Goal: Contribute content: Contribute content

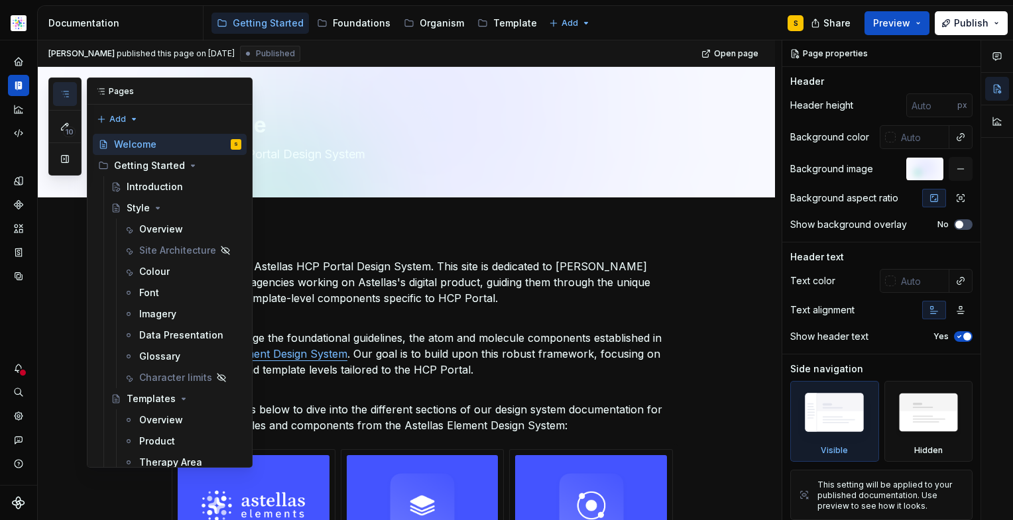
click at [63, 93] on icon "button" at bounding box center [65, 94] width 11 height 11
click at [128, 145] on div "Welcome" at bounding box center [135, 144] width 42 height 13
click at [470, 302] on p "Welcome to the Astellas HCP Portal Design System. This site is dedicated to [PE…" at bounding box center [422, 282] width 501 height 48
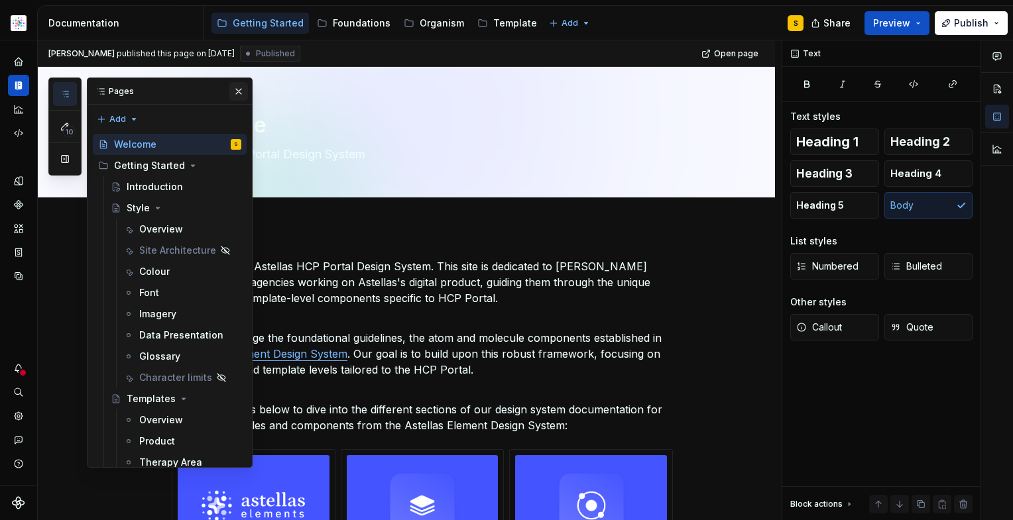
click at [229, 91] on button "button" at bounding box center [238, 91] width 19 height 19
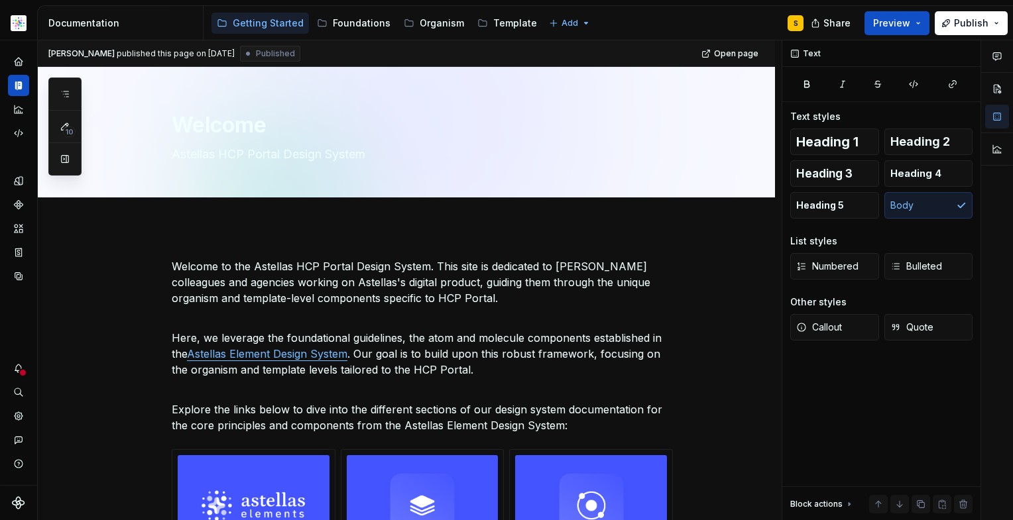
type textarea "*"
click at [60, 91] on icon "button" at bounding box center [65, 94] width 11 height 11
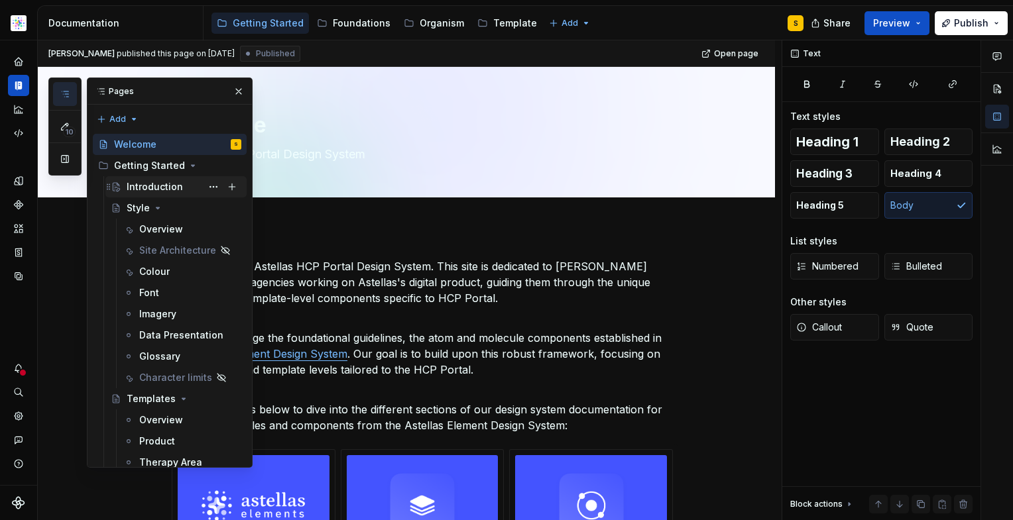
click at [158, 187] on div "Introduction" at bounding box center [155, 186] width 56 height 13
click at [229, 95] on button "button" at bounding box center [238, 91] width 19 height 19
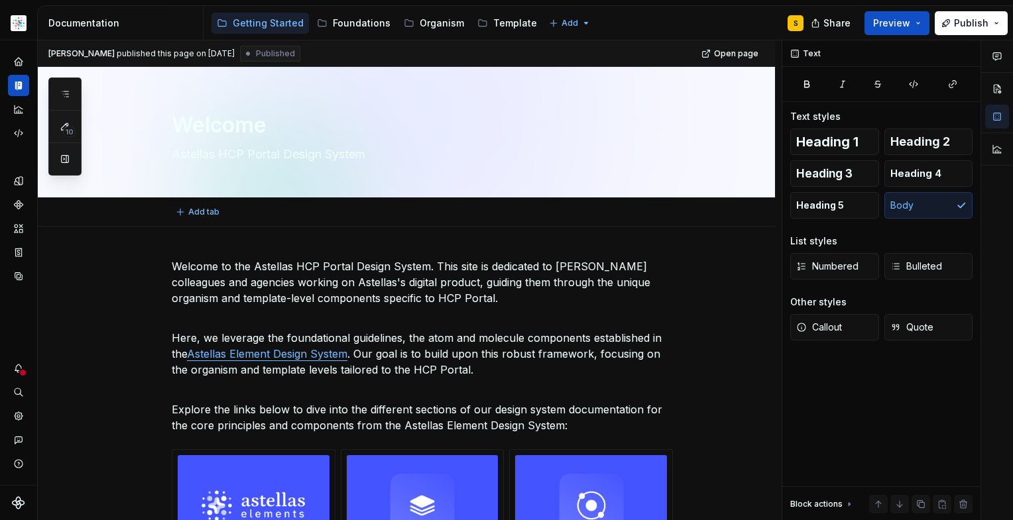
type textarea "*"
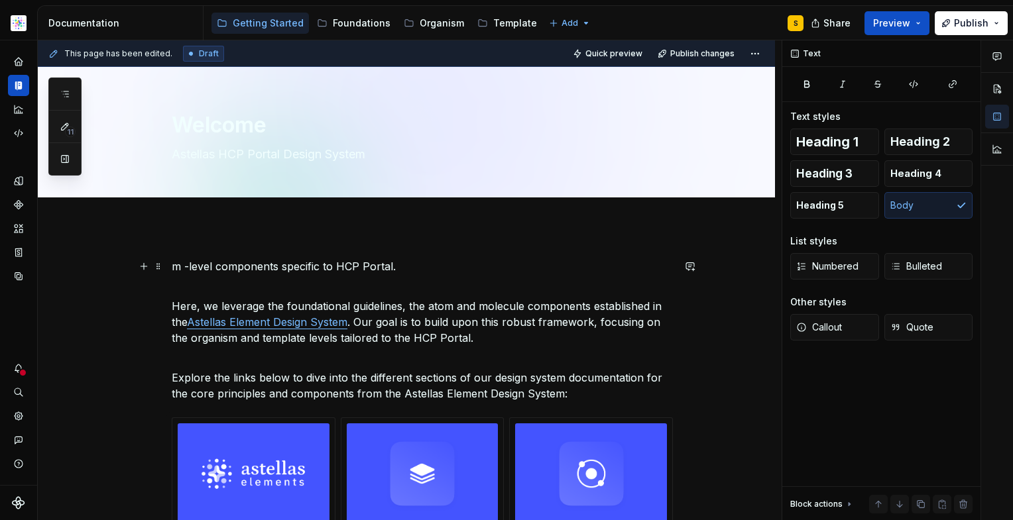
drag, startPoint x: 214, startPoint y: 294, endPoint x: 211, endPoint y: 268, distance: 26.1
click at [209, 262] on p "m -level components specific to HCP Portal." at bounding box center [422, 266] width 501 height 16
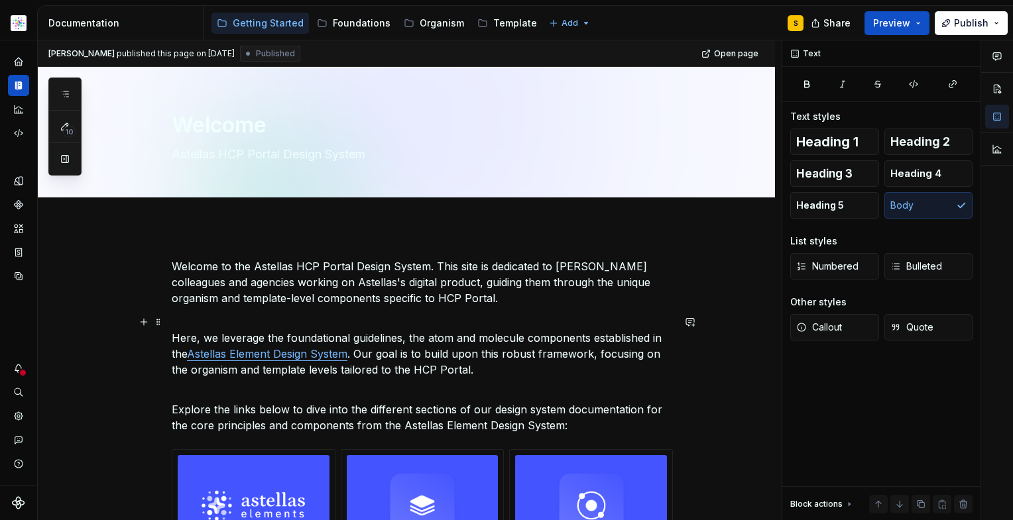
drag, startPoint x: 246, startPoint y: 318, endPoint x: 256, endPoint y: 320, distance: 10.1
click at [246, 318] on p "Here, we leverage the foundational guidelines, the atom and molecule components…" at bounding box center [422, 346] width 501 height 64
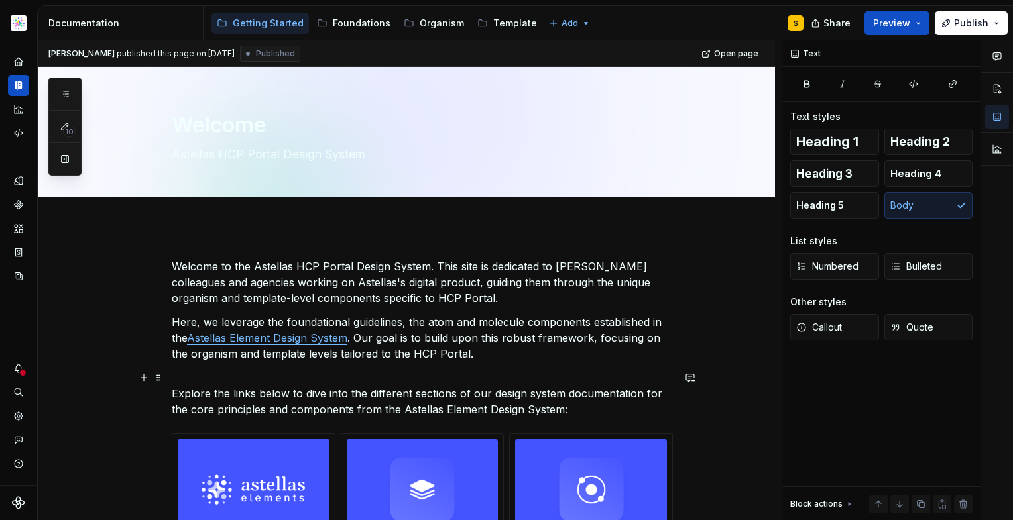
click at [186, 373] on p "Explore the links below to dive into the different sections of our design syste…" at bounding box center [422, 394] width 501 height 48
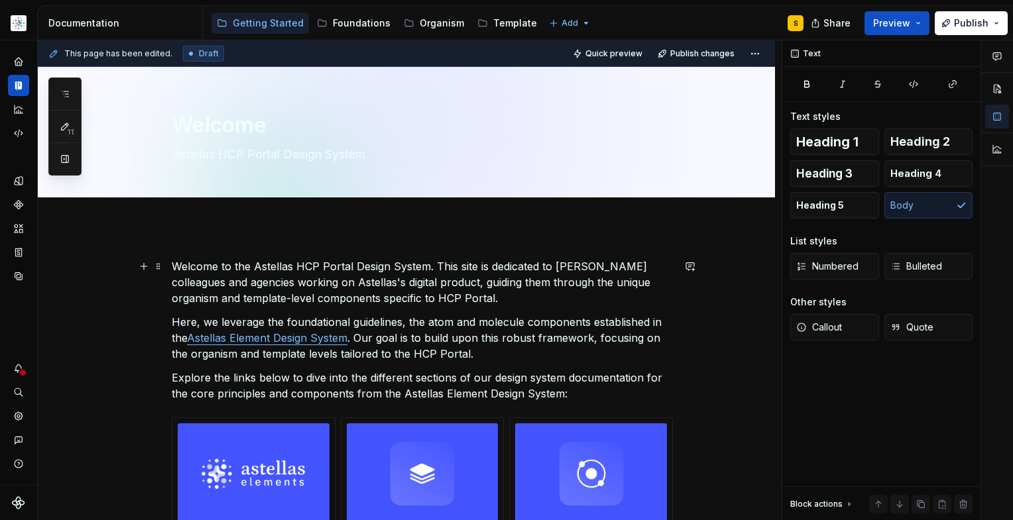
click at [193, 264] on p "Welcome to the Astellas HCP Portal Design System. This site is dedicated to [PE…" at bounding box center [422, 282] width 501 height 48
click at [256, 156] on textarea "Astellas HCP Portal Design System" at bounding box center [419, 154] width 501 height 21
click at [256, 154] on textarea "Astellas HCP Portal Design System" at bounding box center [419, 154] width 501 height 21
click at [343, 152] on textarea "Astellas HCP Portal Design System" at bounding box center [419, 154] width 501 height 21
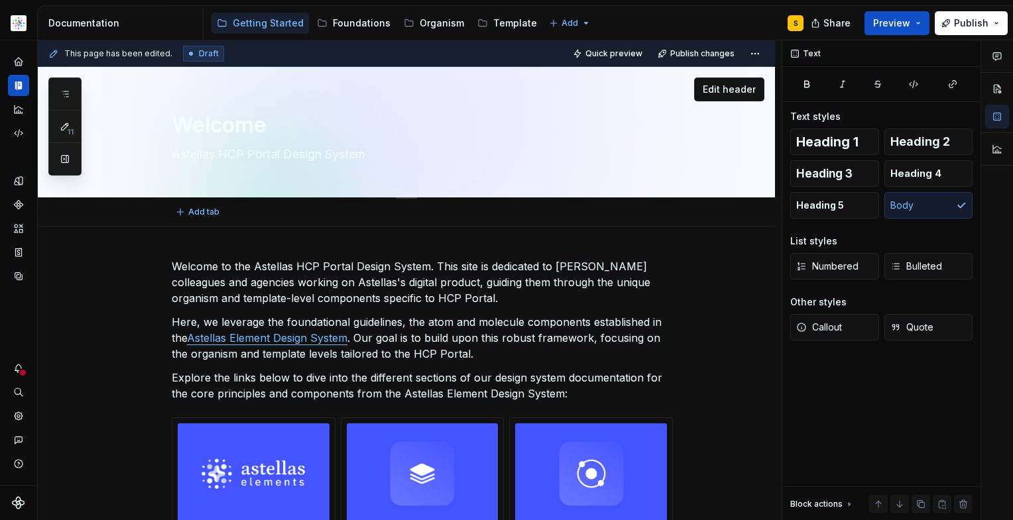
click at [343, 154] on textarea "Astellas HCP Portal Design System" at bounding box center [419, 154] width 501 height 21
type textarea "*"
type textarea "A"
type textarea "*"
type textarea "As"
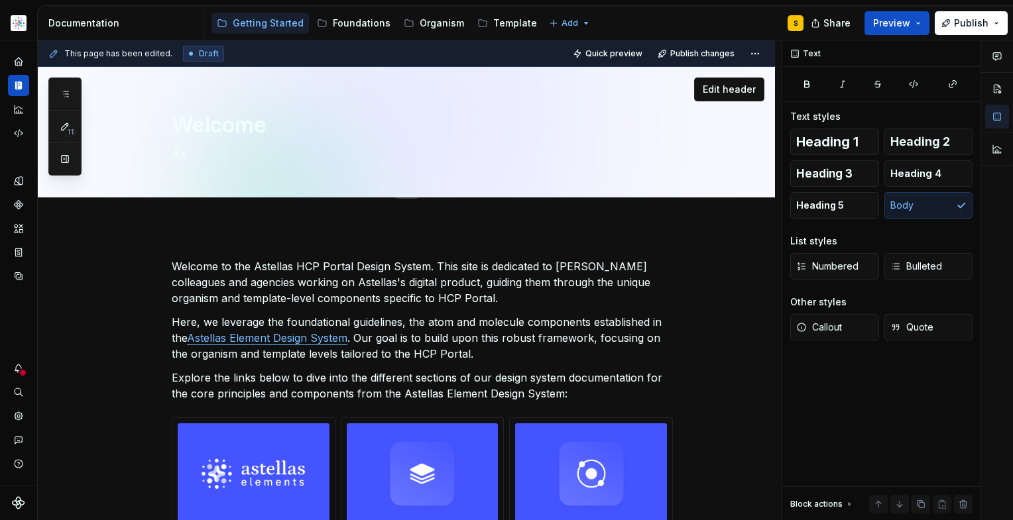
type textarea "*"
type textarea "Ast"
type textarea "*"
type textarea "Aste"
type textarea "*"
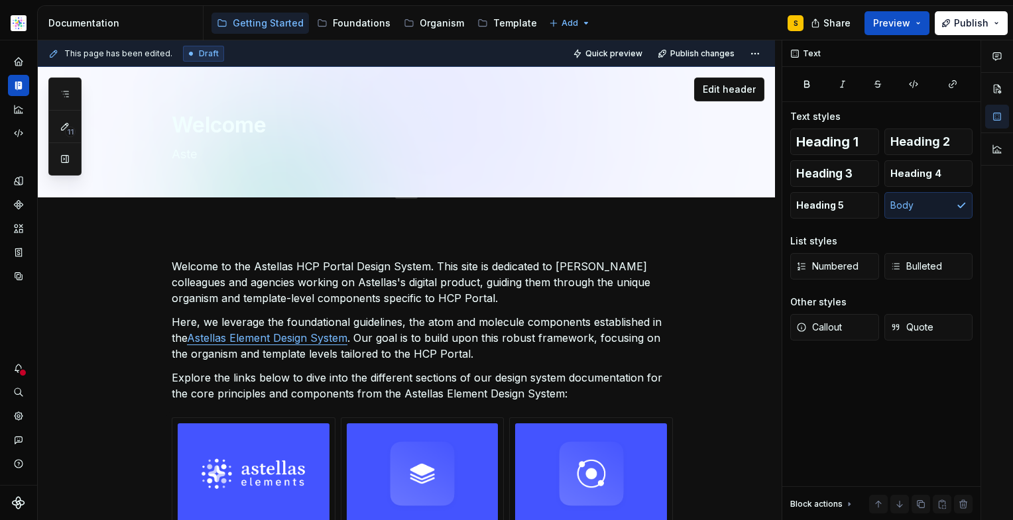
type textarea "Astel"
type textarea "*"
type textarea "Astell"
type textarea "*"
type textarea "Astella"
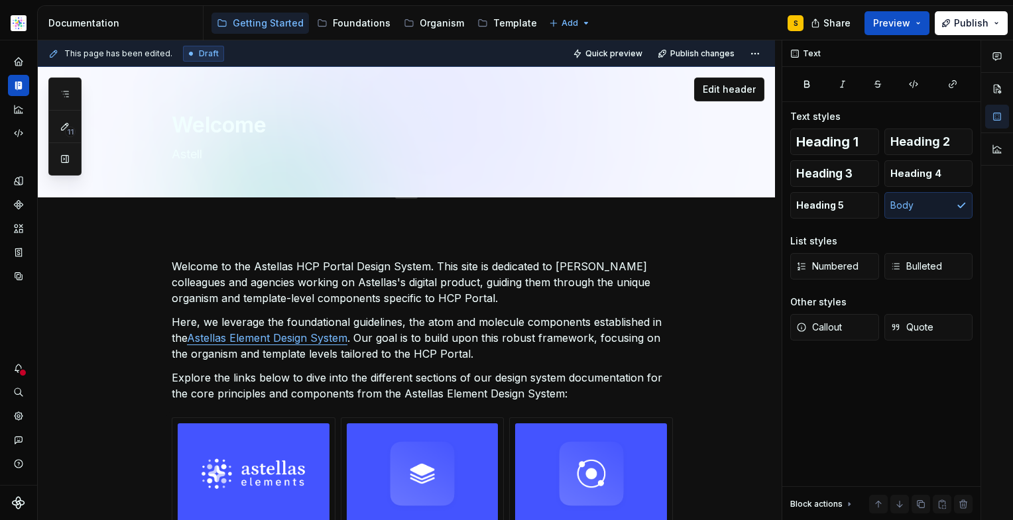
type textarea "*"
type textarea "Astellas"
type textarea "*"
type textarea "Astellas"
type textarea "*"
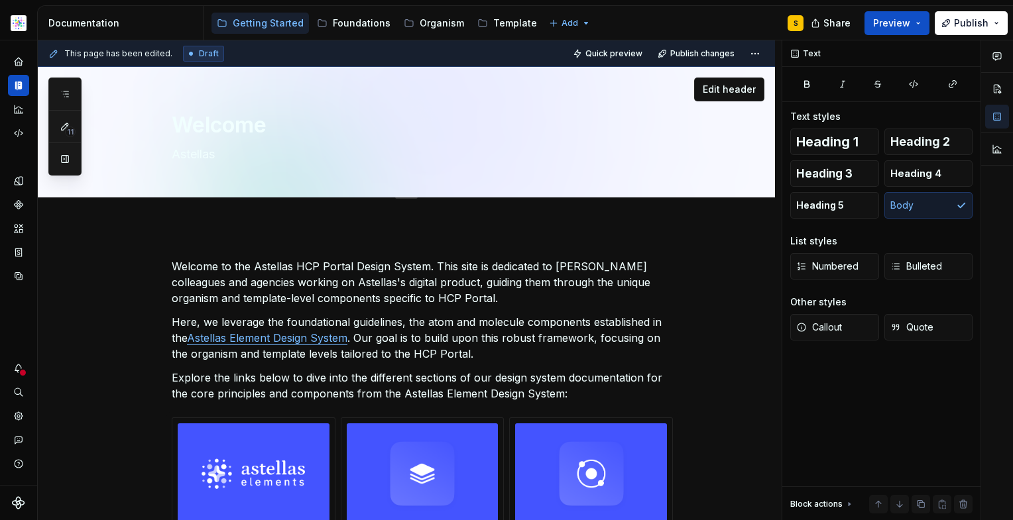
type textarea "Astellas P"
type textarea "*"
type textarea "Astellas Pr"
type textarea "*"
type textarea "Astellas Pro"
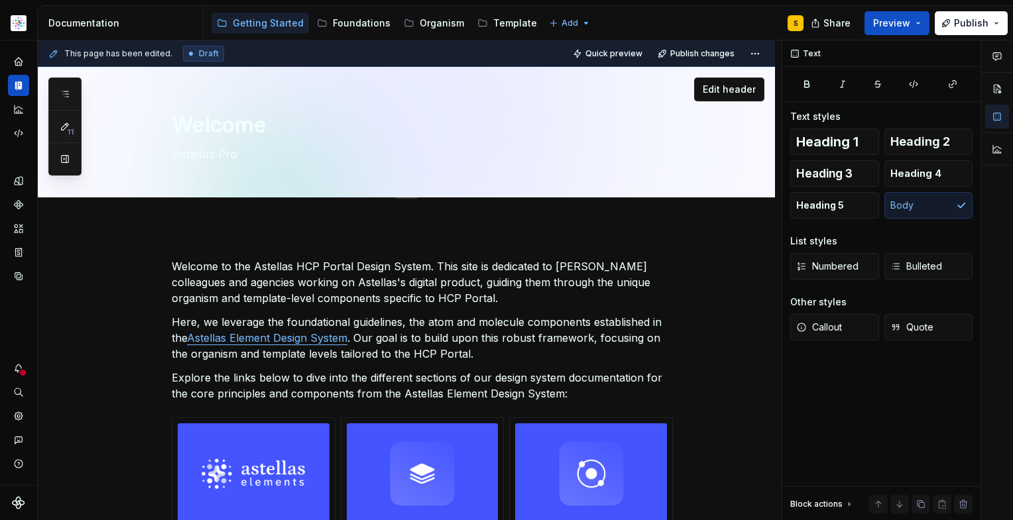
type textarea "*"
type textarea "Astellas Pro"
type textarea "*"
type textarea "Astellas Pro |"
type textarea "*"
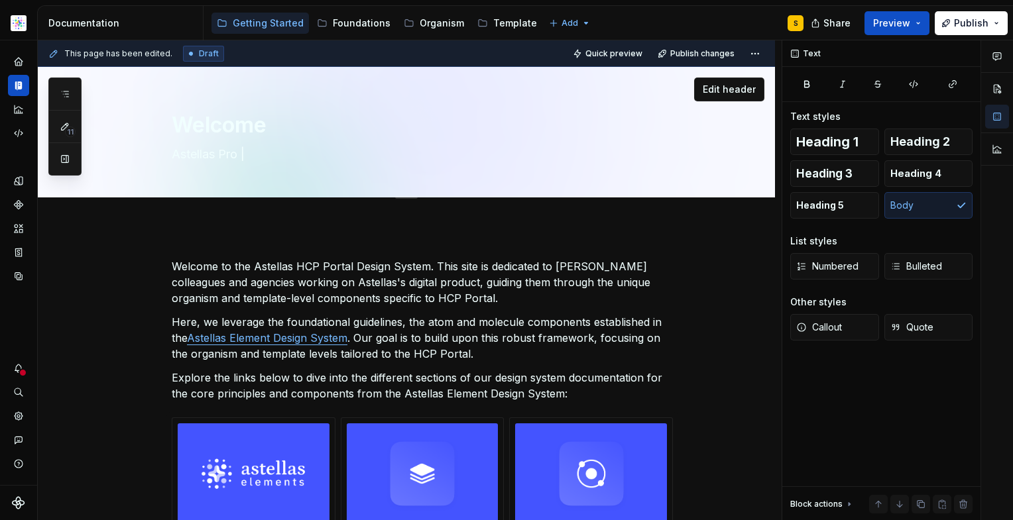
type textarea "Astellas Pro |"
type textarea "*"
type textarea "Astellas Pro | T"
type textarea "*"
type textarea "Astellas Pro | Th"
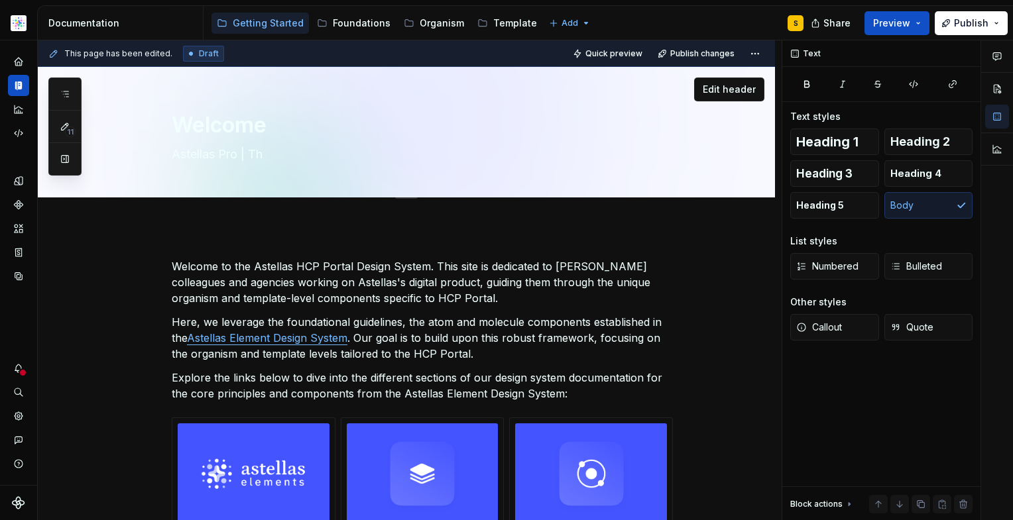
type textarea "*"
type textarea "Astellas Pro | The"
type textarea "*"
type textarea "Astellas Pro | The"
type textarea "*"
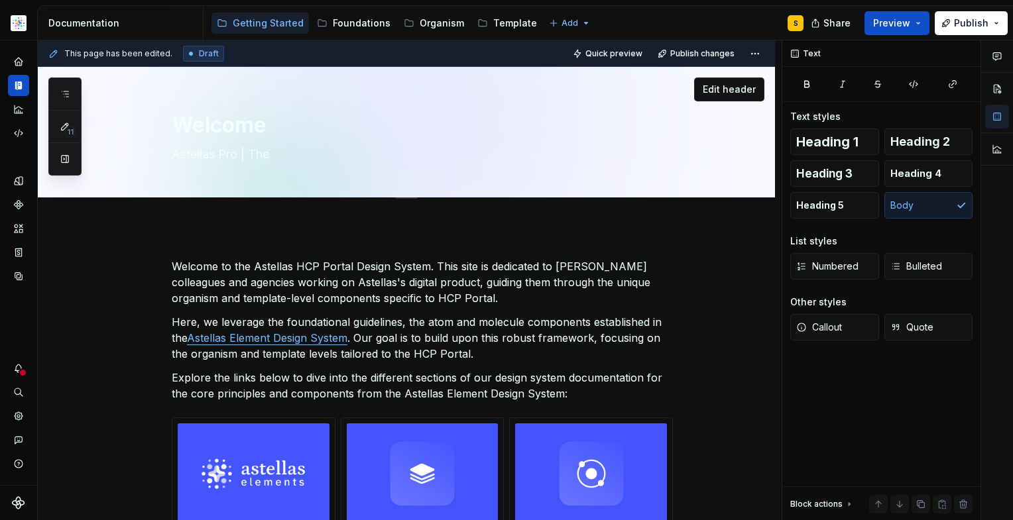
type textarea "Astellas Pro | The H"
type textarea "*"
type textarea "Astellas Pro | The HC"
type textarea "*"
type textarea "Astellas Pro | The HCP"
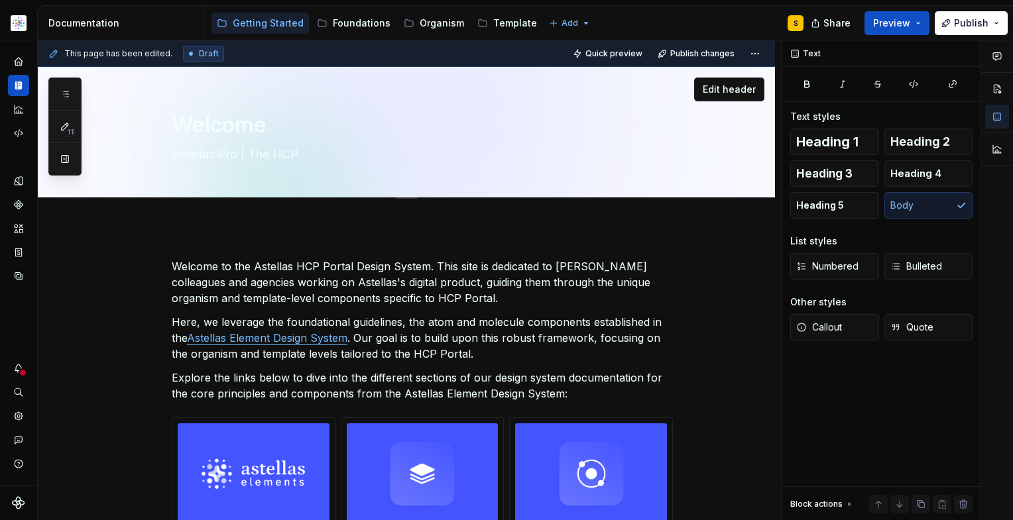
type textarea "*"
type textarea "Astellas Pro | The HC"
type textarea "*"
type textarea "Astellas Pro | The H"
type textarea "*"
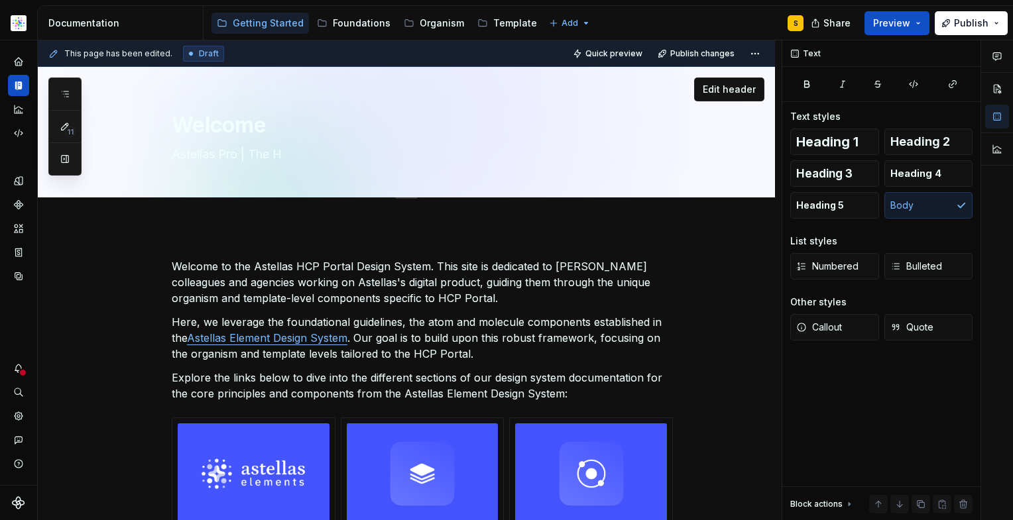
type textarea "Astellas Pro | The"
type textarea "*"
type textarea "Astellas Pro | The A"
type textarea "*"
type textarea "Astellas Pro | The As"
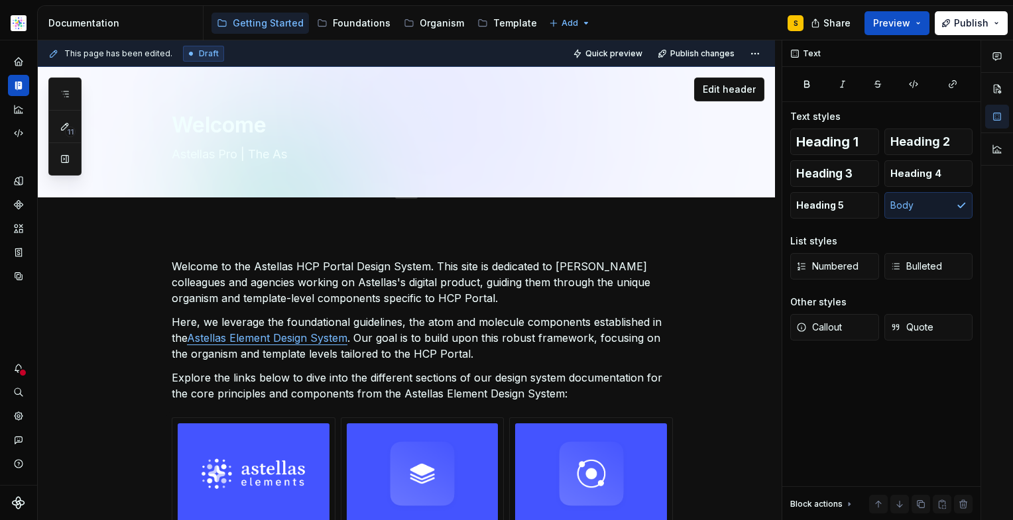
type textarea "*"
type textarea "Astellas Pro | The Ast"
type textarea "*"
type textarea "Astellas Pro | The Aste"
type textarea "*"
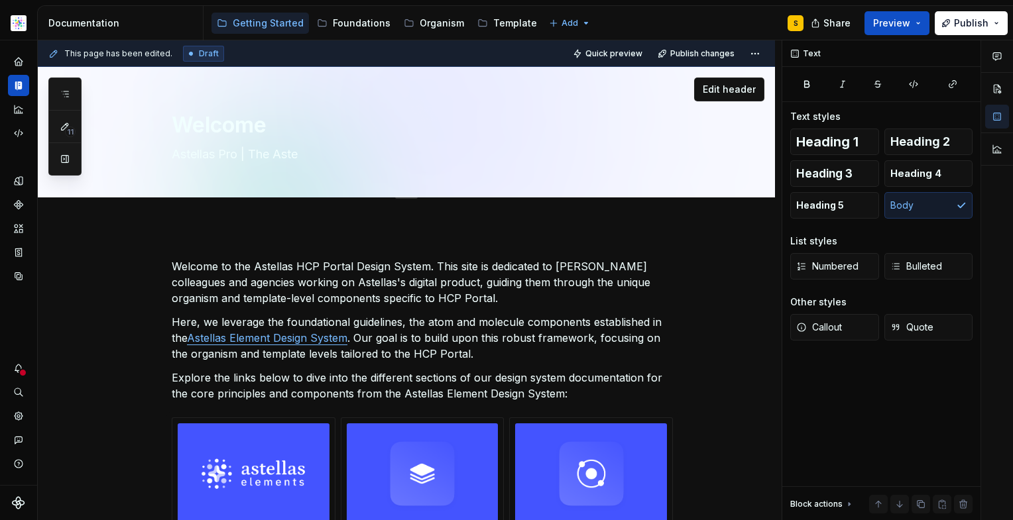
type textarea "Astellas Pro | The Astel"
type textarea "*"
type textarea "Astellas Pro | The Astell"
type textarea "*"
type textarea "Astellas Pro | The Astella"
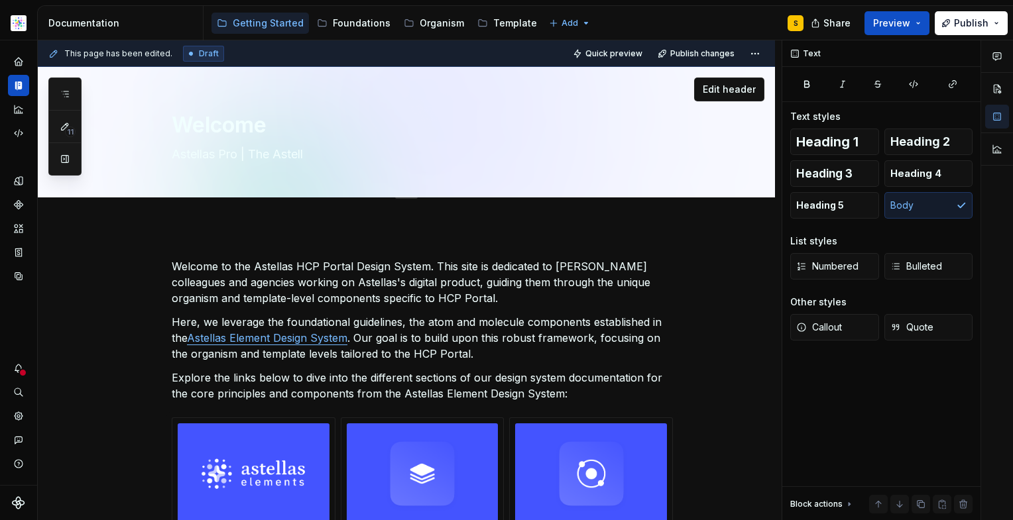
type textarea "*"
type textarea "Astellas Pro | The Astellas"
type textarea "*"
type textarea "Astellas Pro | The Astellas"
type textarea "*"
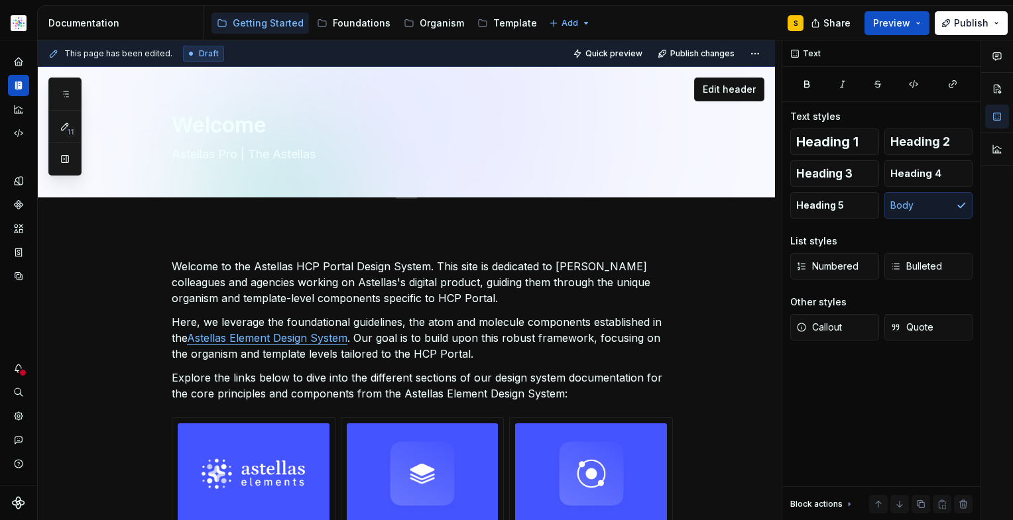
type textarea "Astellas Pro | The Astellas H"
type textarea "*"
type textarea "Astellas Pro | The Astellas HC"
type textarea "*"
type textarea "Astellas Pro | The Astellas HCP"
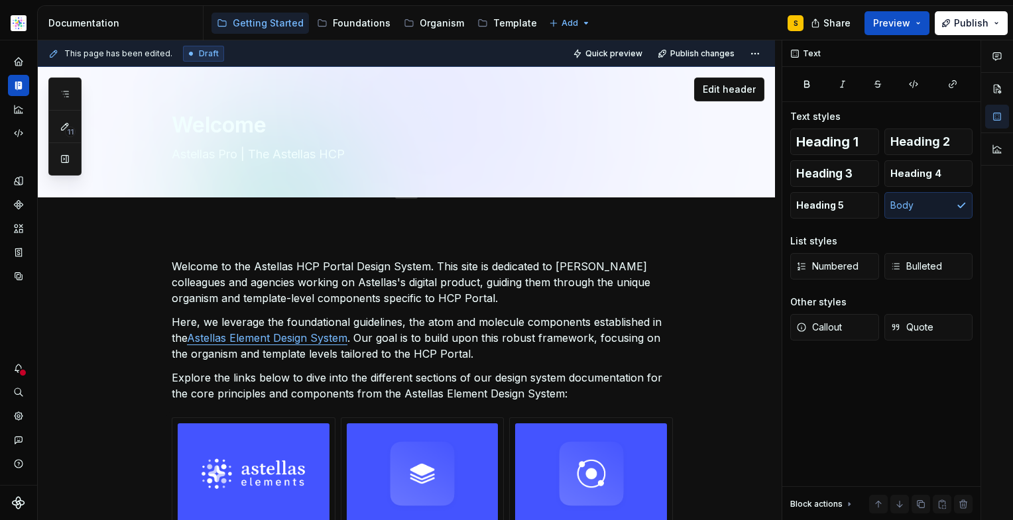
type textarea "*"
type textarea "Astellas Pro | The Astellas HCP"
type textarea "*"
type textarea "Astellas Pro | The Astellas HCP P"
type textarea "*"
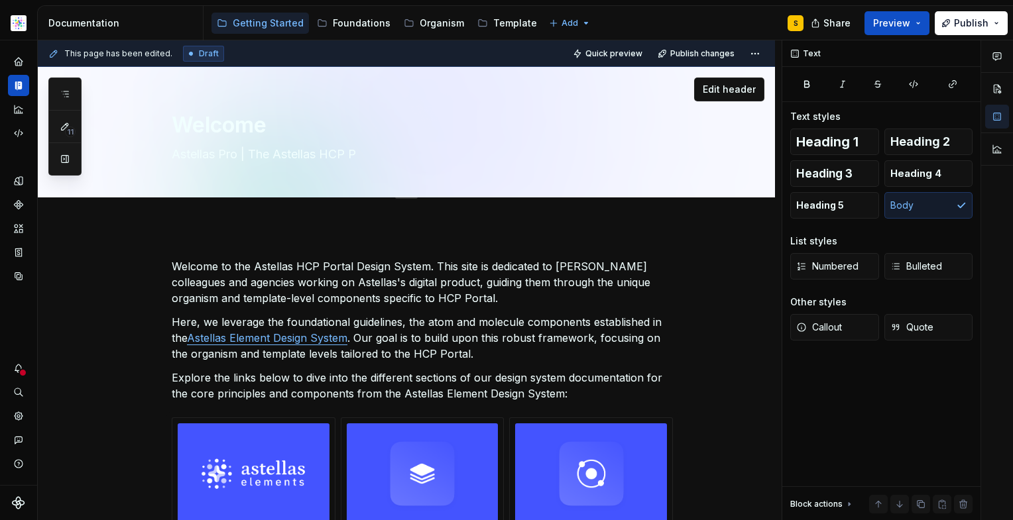
type textarea "Astellas Pro | The Astellas HCP Po"
type textarea "*"
type textarea "Astellas Pro | The Astellas HCP Por"
type textarea "*"
type textarea "Astellas Pro | The Astellas HCP Port"
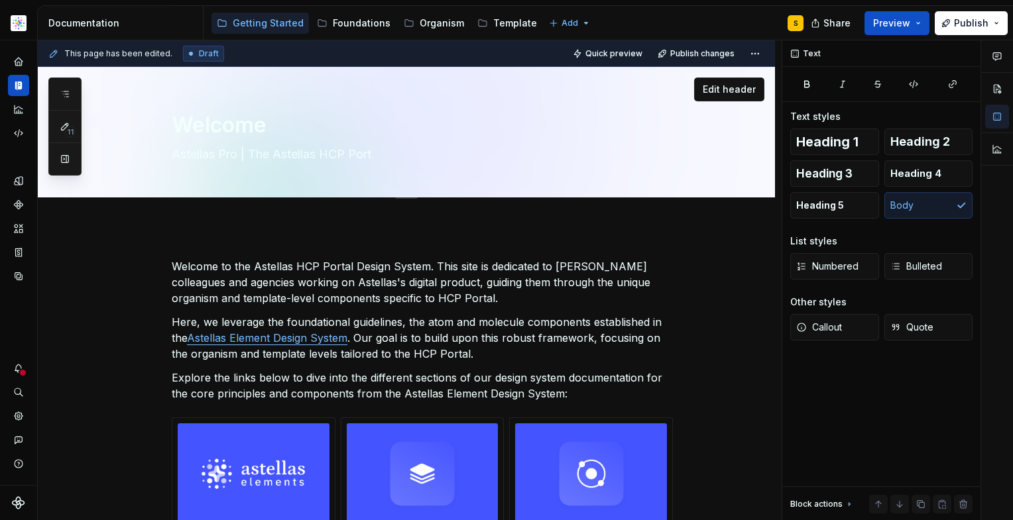
type textarea "*"
type textarea "Astellas Pro | The Astellas HCP Porta"
type textarea "*"
type textarea "Astellas Pro | The Astellas HCP Portal"
type textarea "*"
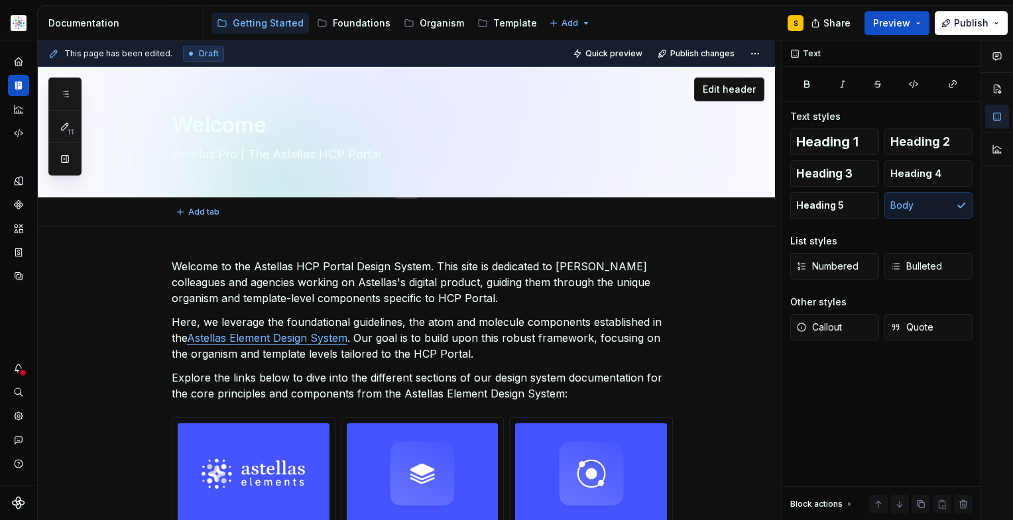
type textarea "Astellas Pro | The Astellas HCP Portal"
click at [486, 165] on div "Welcome Astellas Pro | The Astellas HCP Portal" at bounding box center [422, 132] width 501 height 130
click at [726, 87] on span "Edit header" at bounding box center [728, 89] width 53 height 13
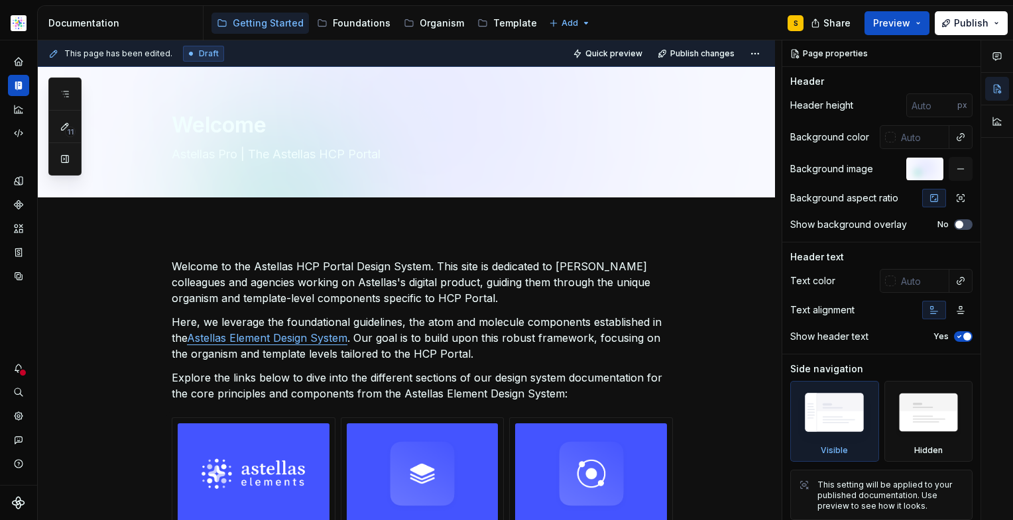
click at [885, 282] on div at bounding box center [890, 281] width 11 height 11
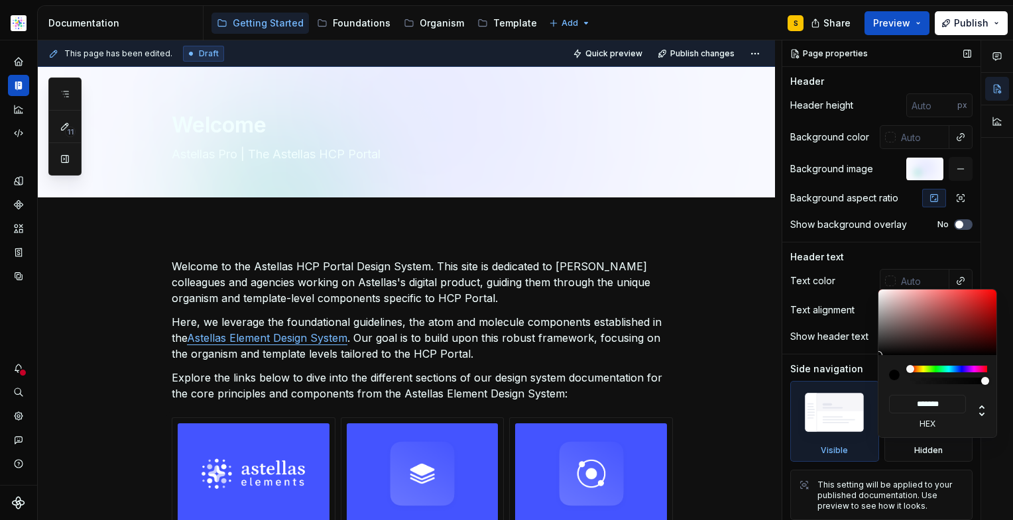
click at [912, 252] on div "Comments Open comments No comments yet Select ‘Comment’ from the block context …" at bounding box center [897, 280] width 231 height 480
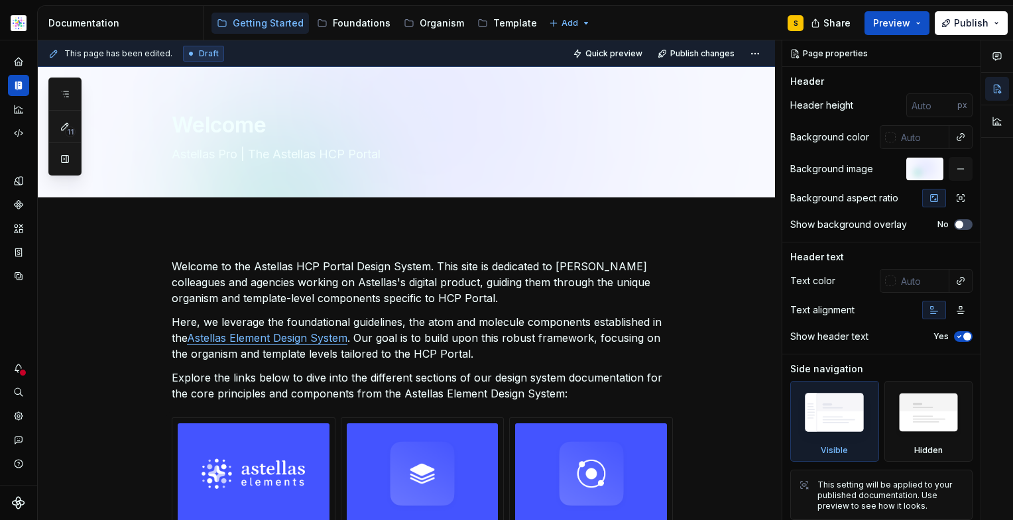
click at [954, 280] on button "button" at bounding box center [960, 281] width 19 height 19
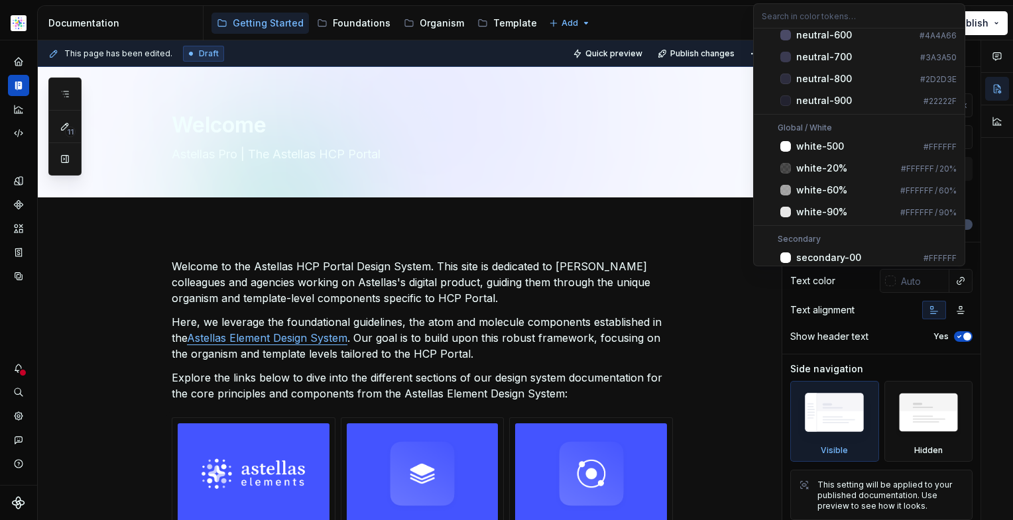
scroll to position [668, 0]
click at [850, 100] on div "neutral-900" at bounding box center [857, 101] width 122 height 13
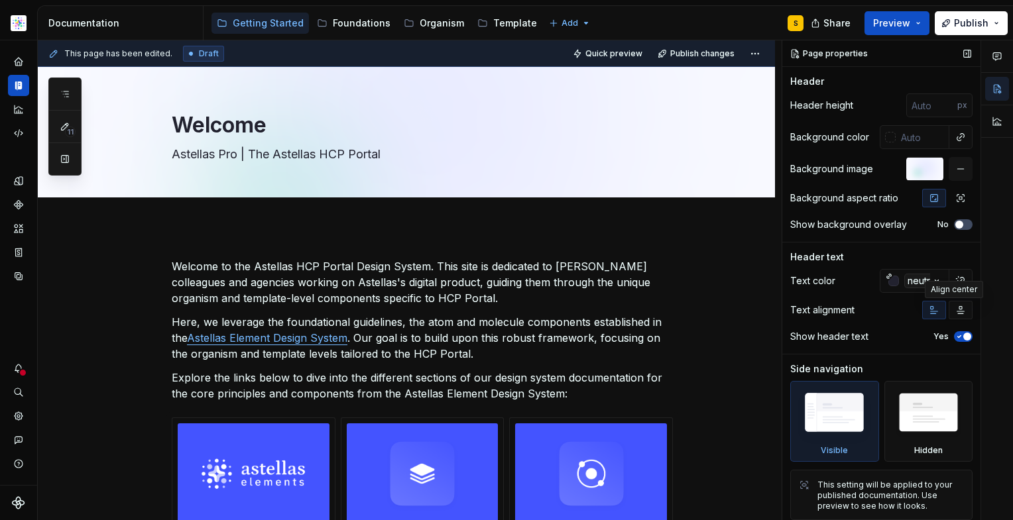
click at [955, 310] on icon "button" at bounding box center [960, 310] width 11 height 11
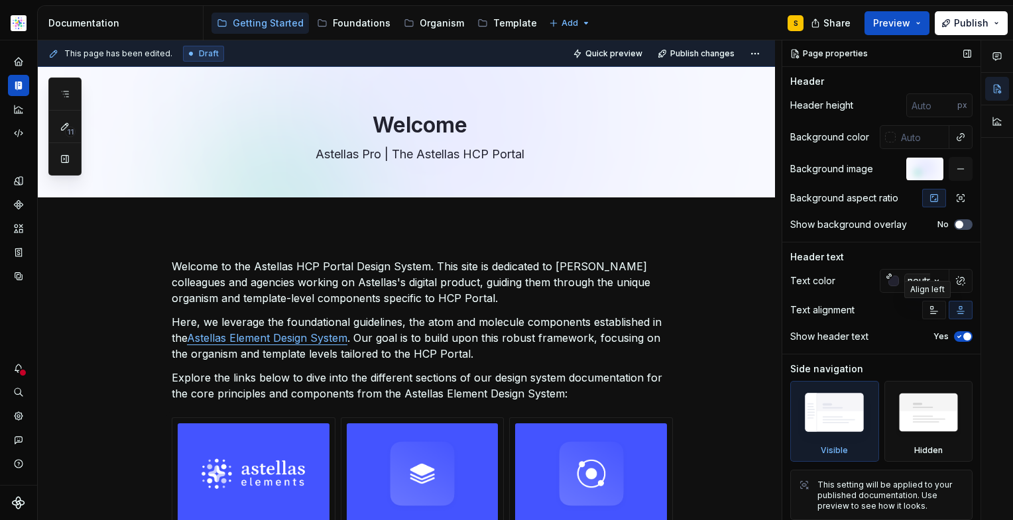
click at [928, 313] on icon "button" at bounding box center [933, 310] width 11 height 11
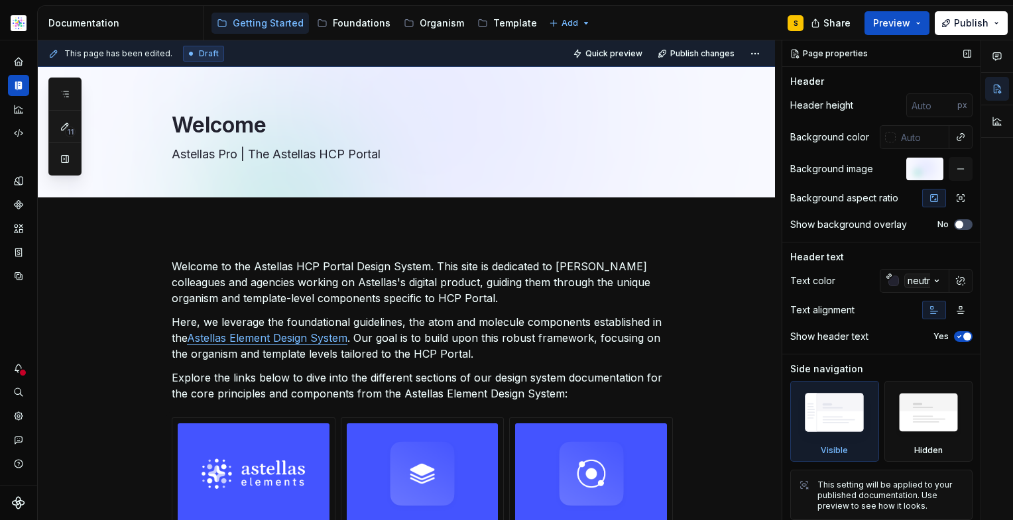
click at [963, 336] on span "button" at bounding box center [967, 337] width 8 height 8
click at [961, 336] on button "No" at bounding box center [963, 336] width 19 height 11
click at [220, 271] on p "Welcome to the Astellas HCP Portal Design System. This site is dedicated to [PE…" at bounding box center [422, 282] width 501 height 48
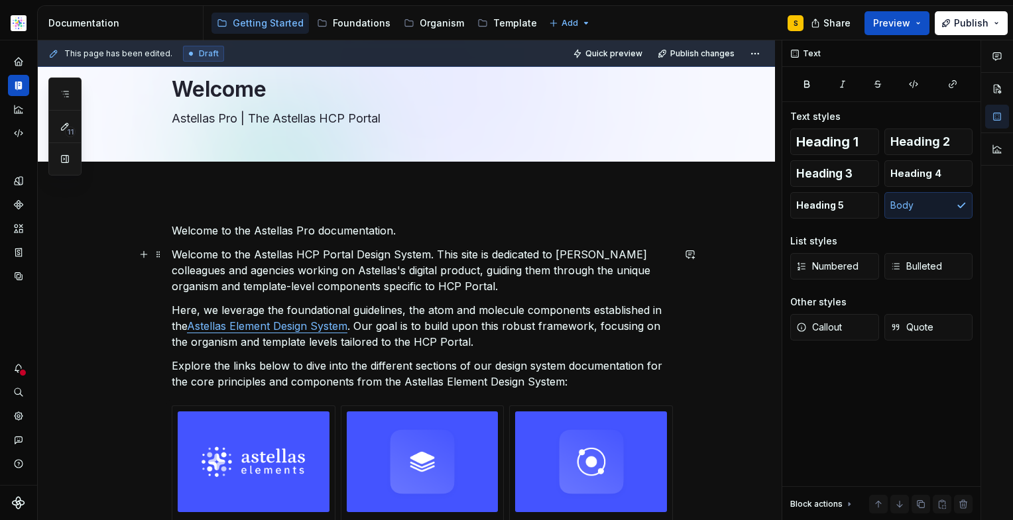
scroll to position [37, 0]
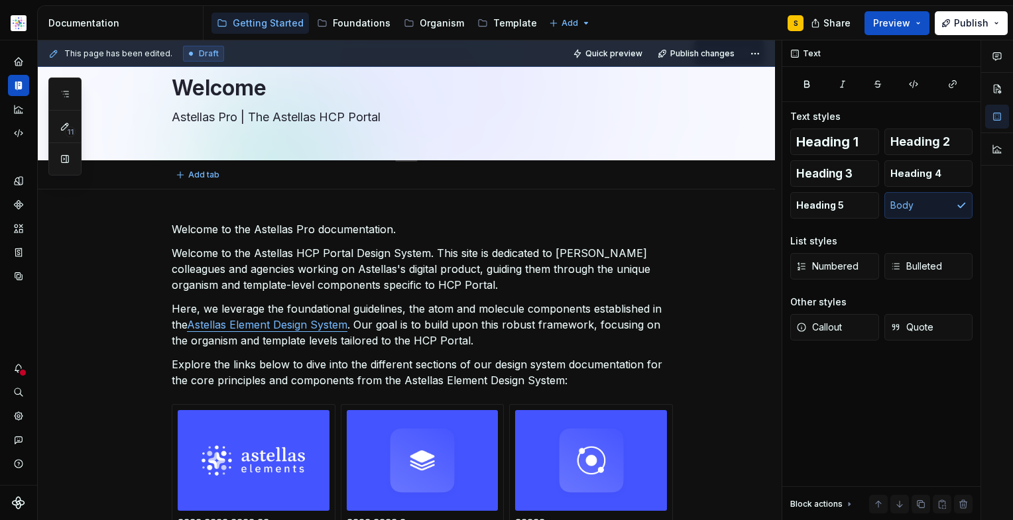
click at [240, 89] on textarea "Welcome" at bounding box center [419, 88] width 501 height 32
click at [240, 89] on div "Welcome Astellas Pro | The Astellas HCP Portal Edit header" at bounding box center [406, 95] width 737 height 131
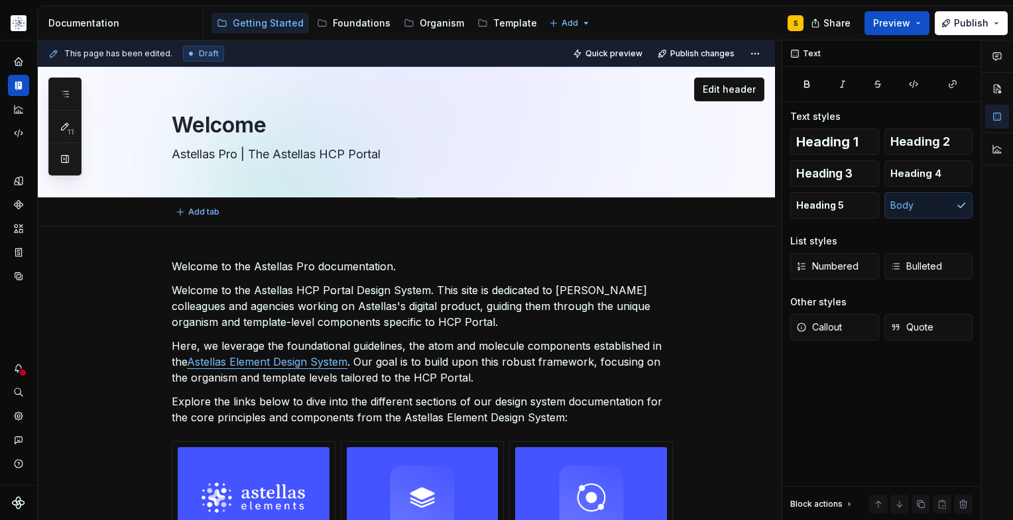
type textarea "*"
type textarea "I"
type textarea "*"
type textarea "In"
type textarea "*"
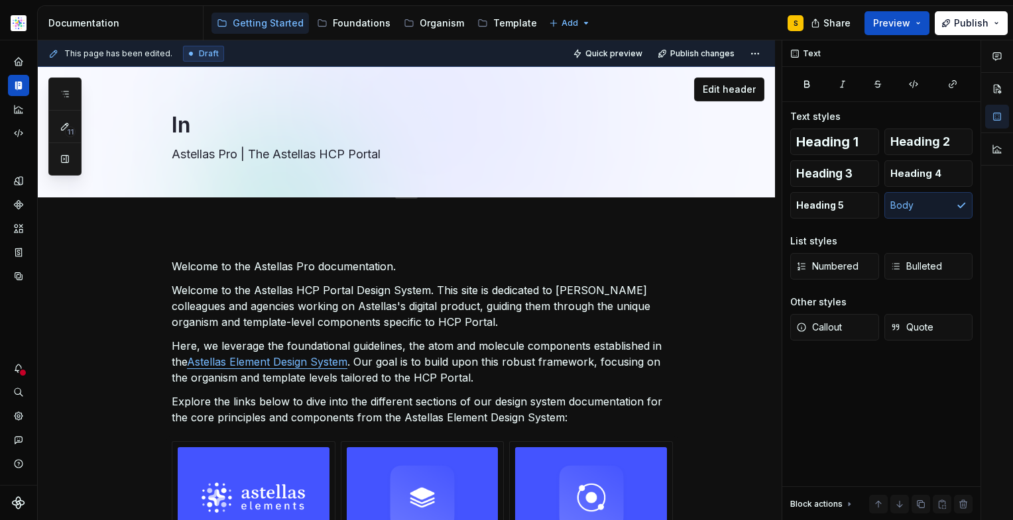
type textarea "Int"
type textarea "*"
type textarea "Intr"
type textarea "*"
type textarea "Intro"
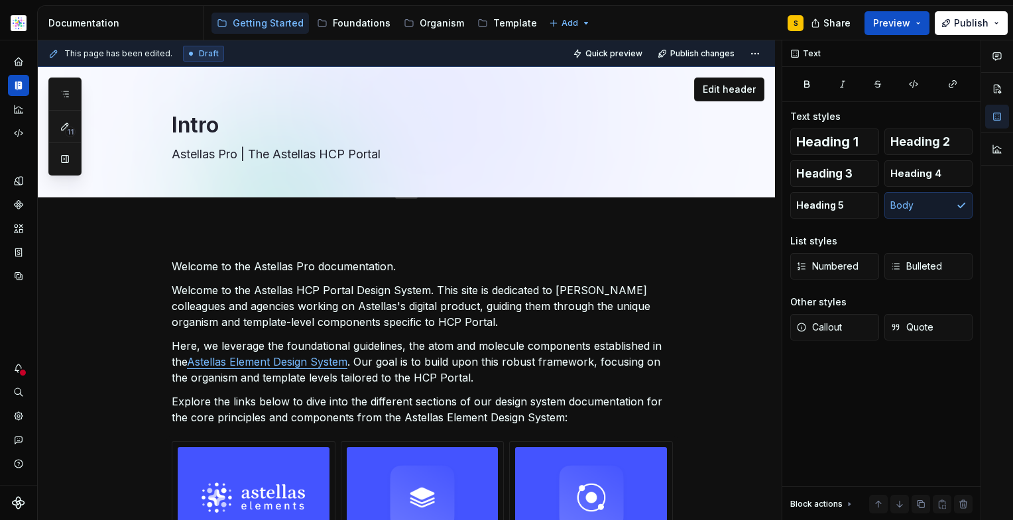
type textarea "*"
type textarea "Introd"
type textarea "*"
type textarea "Introdu"
type textarea "*"
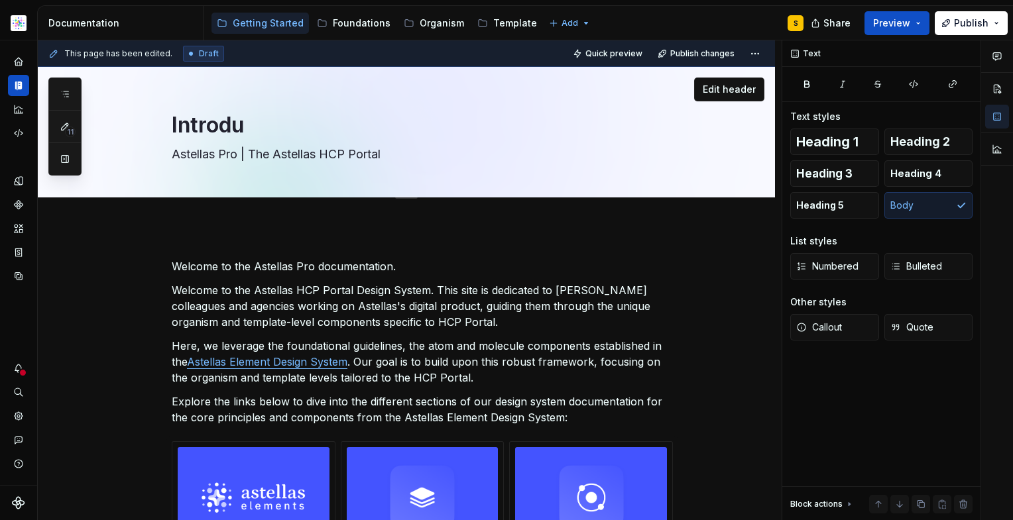
type textarea "Introduc"
type textarea "*"
type textarea "Introduct"
type textarea "*"
type textarea "Introducti"
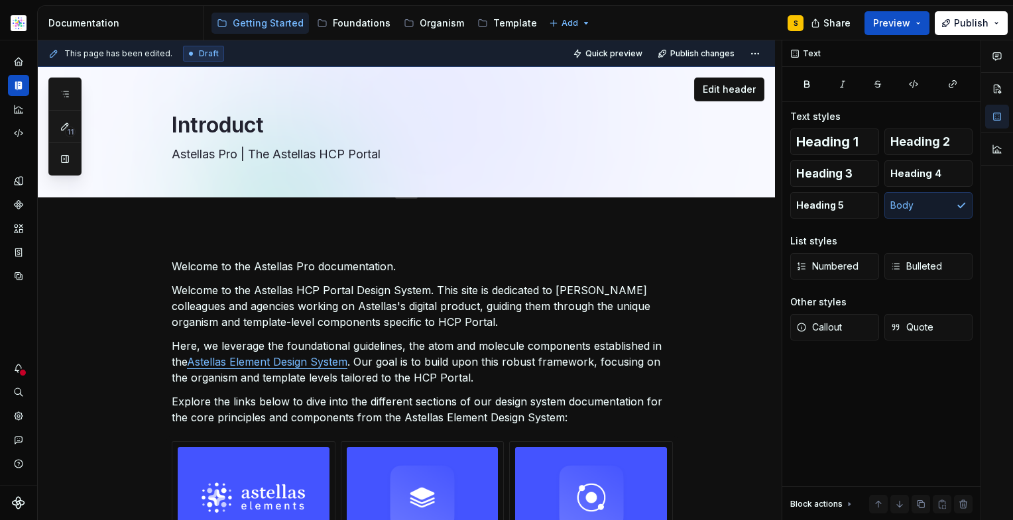
type textarea "*"
type textarea "Introductio"
type textarea "*"
type textarea "Introduction"
type textarea "*"
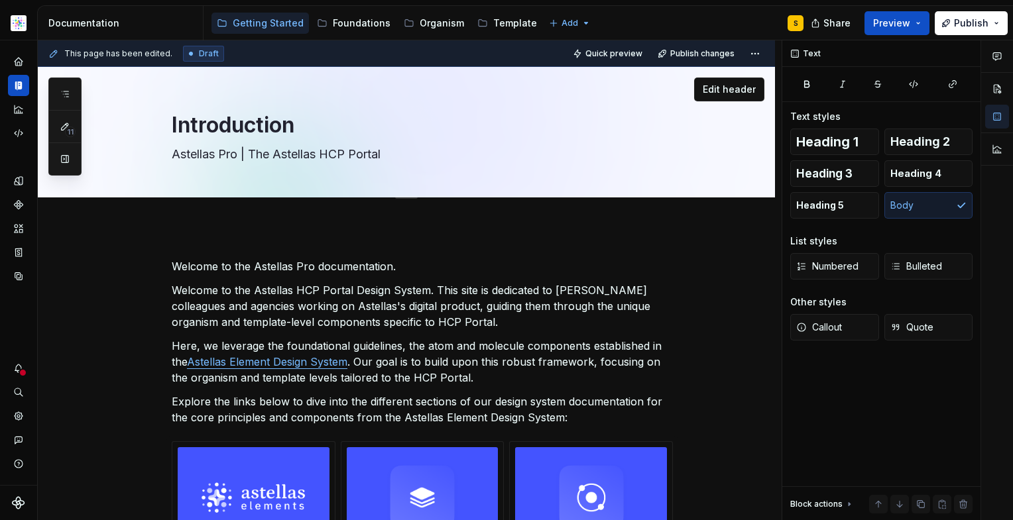
type textarea "Introduction"
type textarea "*"
type textarea "Astellas Pro |The Astellas HCP Portal"
type textarea "*"
type textarea "Astellas Pro The Astellas HCP Portal"
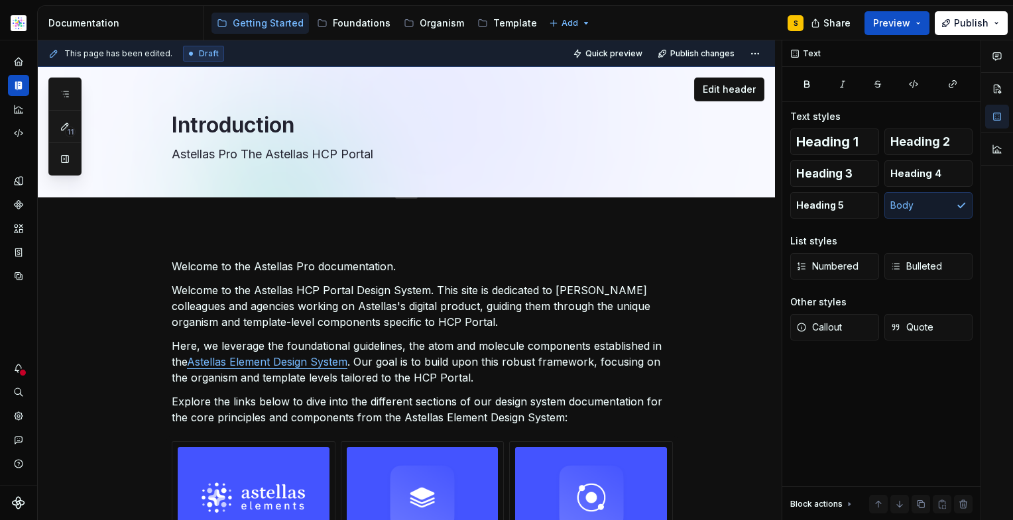
type textarea "*"
type textarea "Astellas [PERSON_NAME] Astellas HCP Portal"
type textarea "*"
type textarea "Astellas Pro,The Astellas HCP Portal"
type textarea "*"
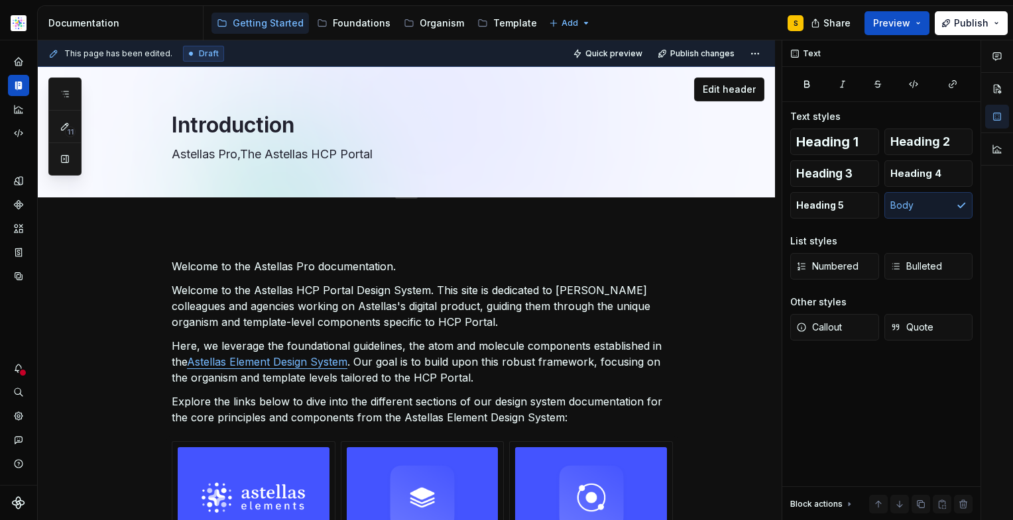
type textarea "Astellas Pro, The Astellas HCP Portal"
type textarea "*"
type textarea "Astellas Pro, he Astellas HCP Portal"
type textarea "*"
type textarea "Astellas Pro, the Astellas HCP Portal"
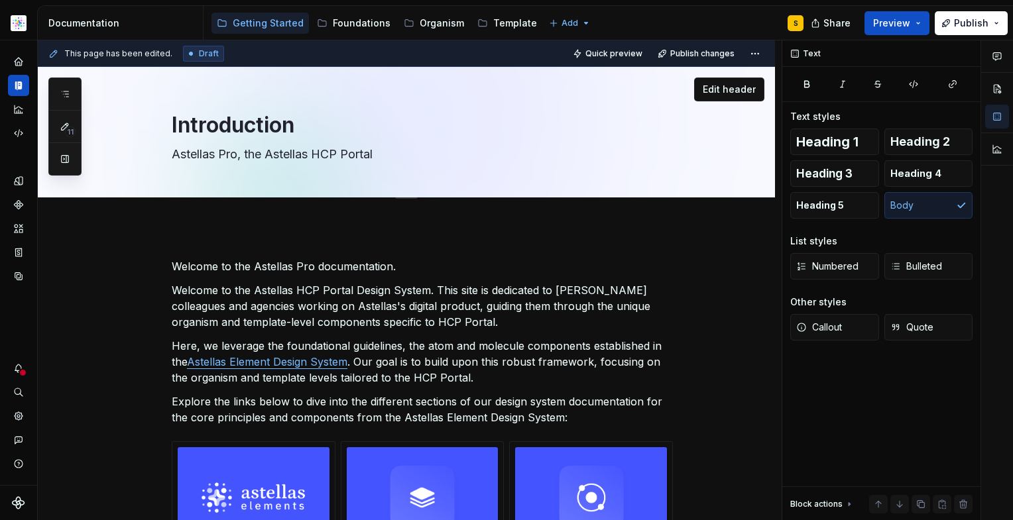
type textarea "*"
type textarea "WAstellas Pro, the Astellas HCP Portal"
type textarea "*"
type textarea "WeAstellas Pro, the Astellas HCP Portal"
type textarea "*"
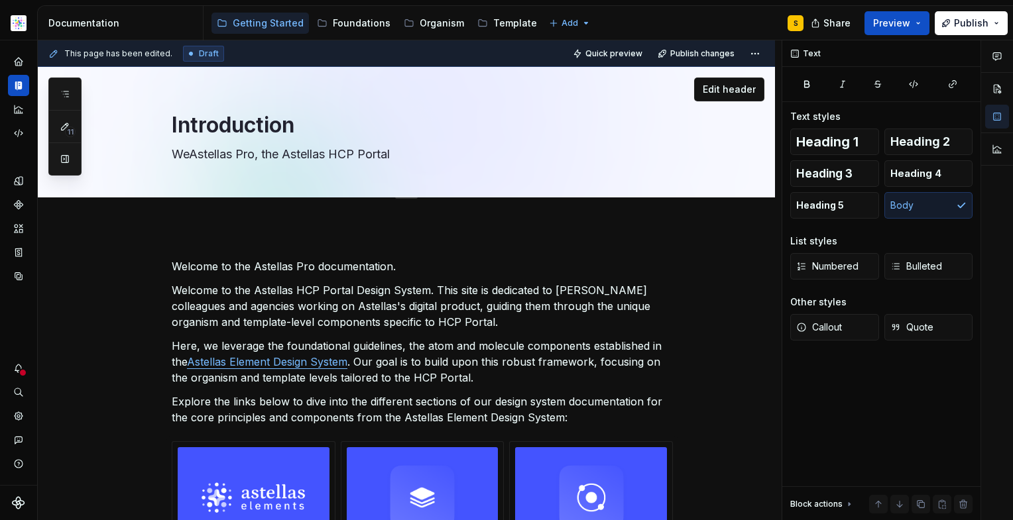
type textarea "WelAstellas Pro, the Astellas HCP Portal"
type textarea "*"
type textarea "WelcAstellas Pro, the Astellas HCP Portal"
type textarea "*"
type textarea "WelcoAstellas Pro, the Astellas HCP Portal"
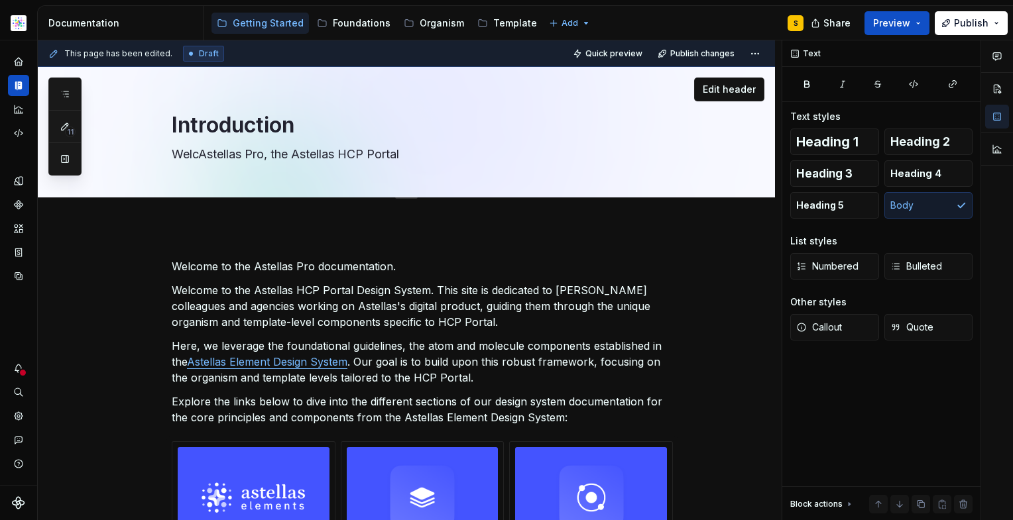
type textarea "*"
type textarea "WelcomAstellas Pro, the Astellas HCP Portal"
type textarea "*"
type textarea "WelcomeAstellas Pro, the Astellas HCP Portal"
type textarea "*"
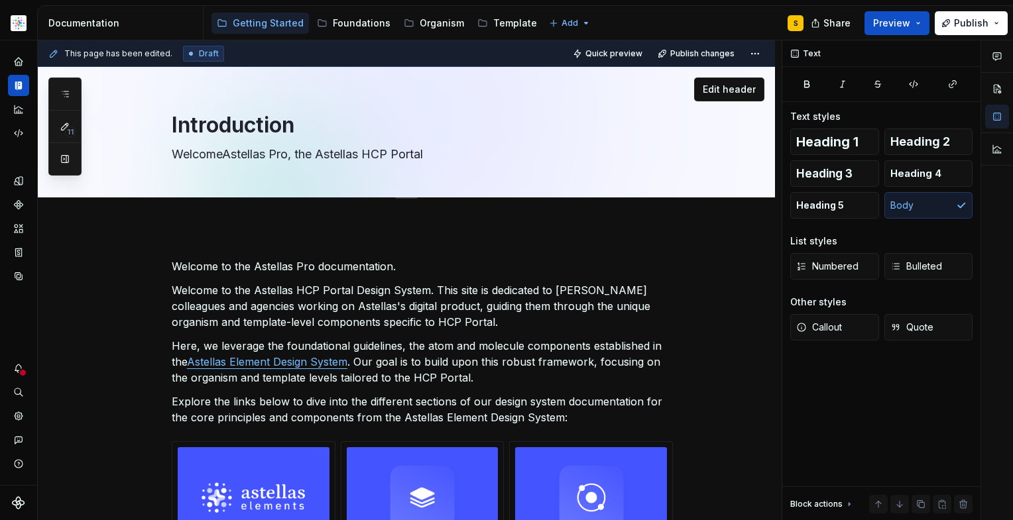
type textarea "Welcome Astellas Pro, the Astellas HCP Portal"
type textarea "*"
type textarea "Welcome tAstellas Pro, the Astellas HCP Portal"
type textarea "*"
type textarea "Welcome toAstellas Pro, the Astellas HCP Portal"
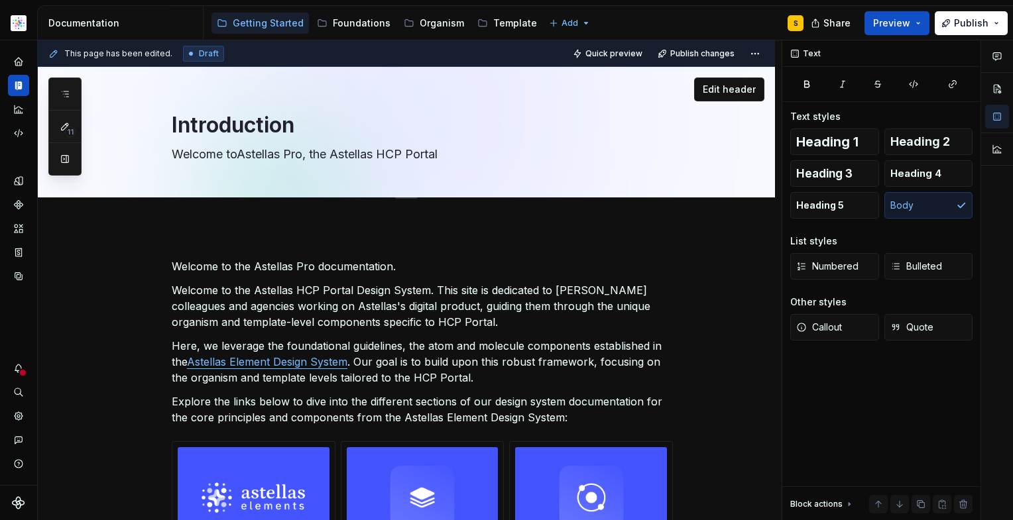
type textarea "*"
type textarea "Welcome to Astellas Pro, the Astellas HCP Portal"
type textarea "*"
type textarea "Welcome to Astellas Pro, the Astellas HCP Portal"
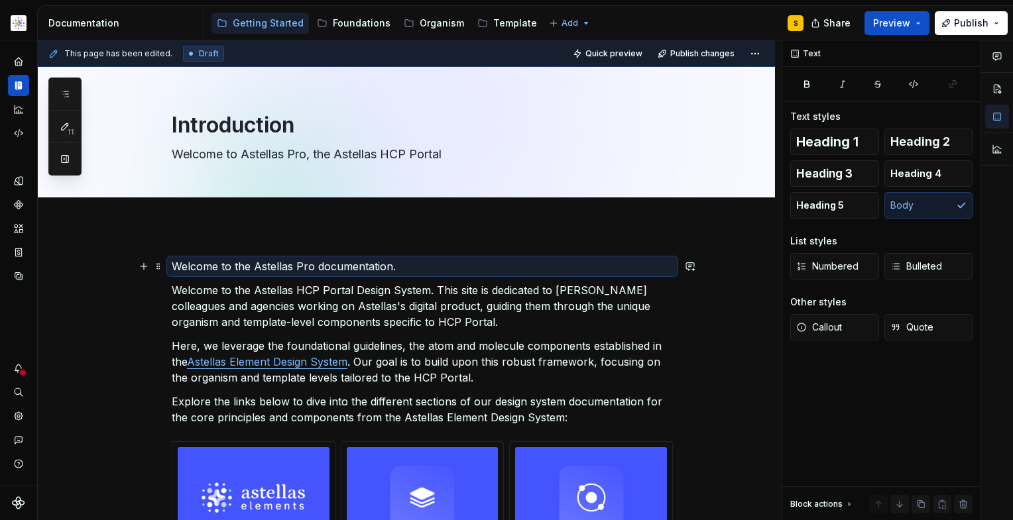
click at [287, 269] on p "Welcome to the Astellas Pro documentation." at bounding box center [422, 266] width 501 height 16
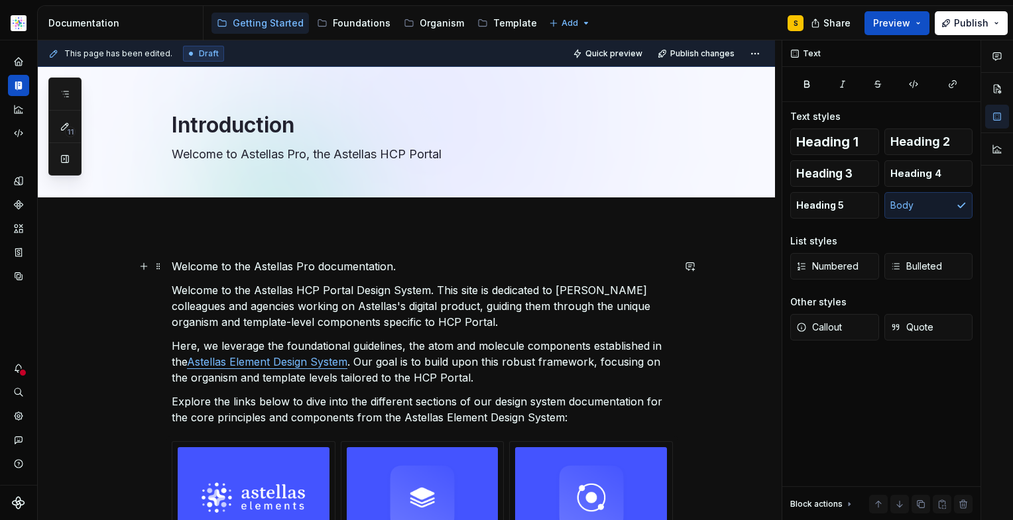
click at [400, 269] on p "Welcome to the Astellas Pro documentation." at bounding box center [422, 266] width 501 height 16
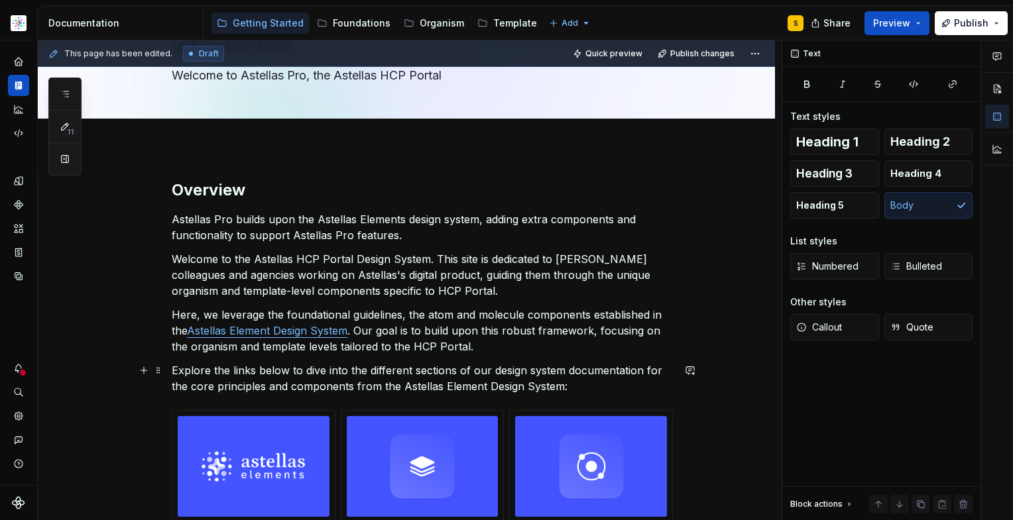
scroll to position [80, 0]
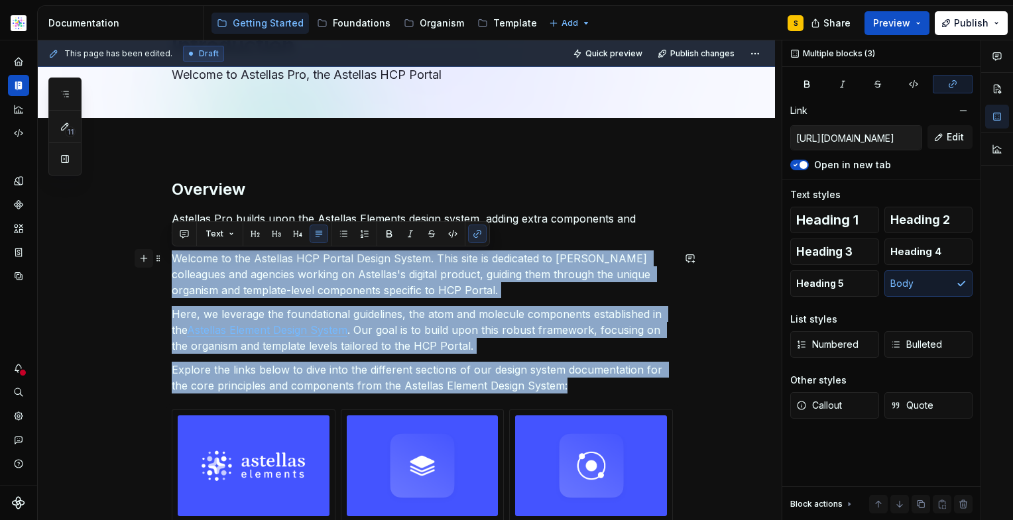
drag, startPoint x: 566, startPoint y: 386, endPoint x: 144, endPoint y: 256, distance: 441.6
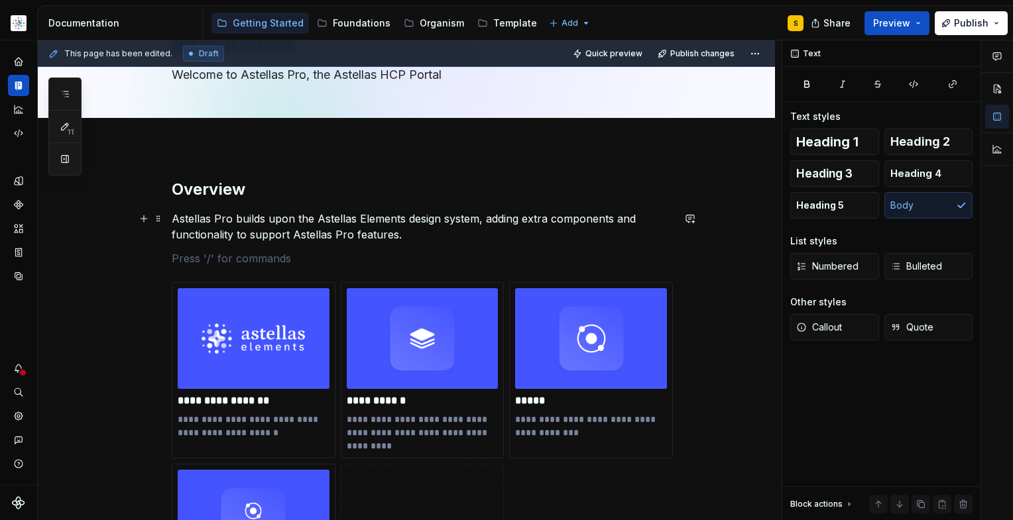
click at [447, 239] on p "Astellas Pro builds upon the Astellas Elements design system, adding extra comp…" at bounding box center [422, 227] width 501 height 32
click at [263, 357] on img at bounding box center [254, 338] width 152 height 101
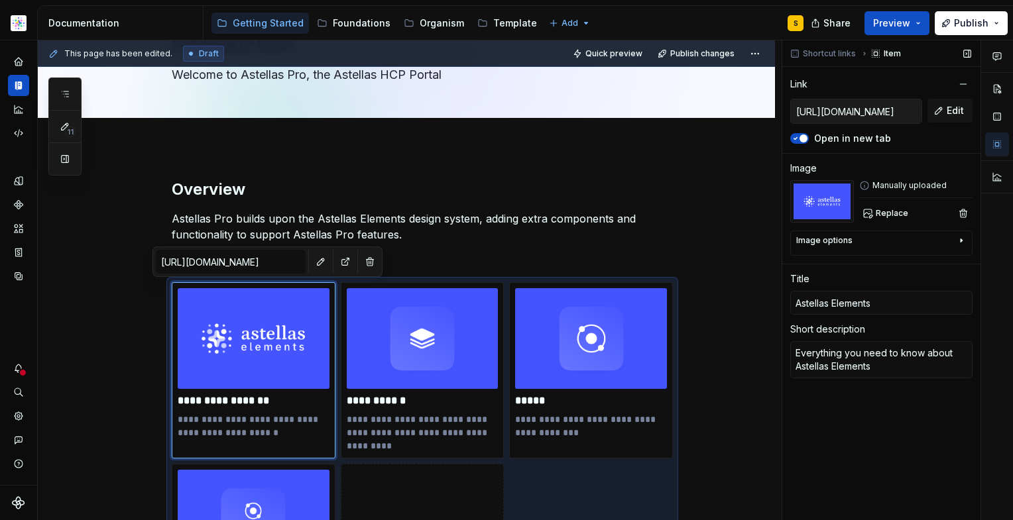
click at [880, 113] on input "[URL][DOMAIN_NAME]" at bounding box center [856, 111] width 131 height 24
click at [336, 258] on button "button" at bounding box center [345, 261] width 19 height 19
click at [488, 226] on p "Astellas Pro builds upon the Astellas Elements design system, adding extra comp…" at bounding box center [422, 227] width 501 height 32
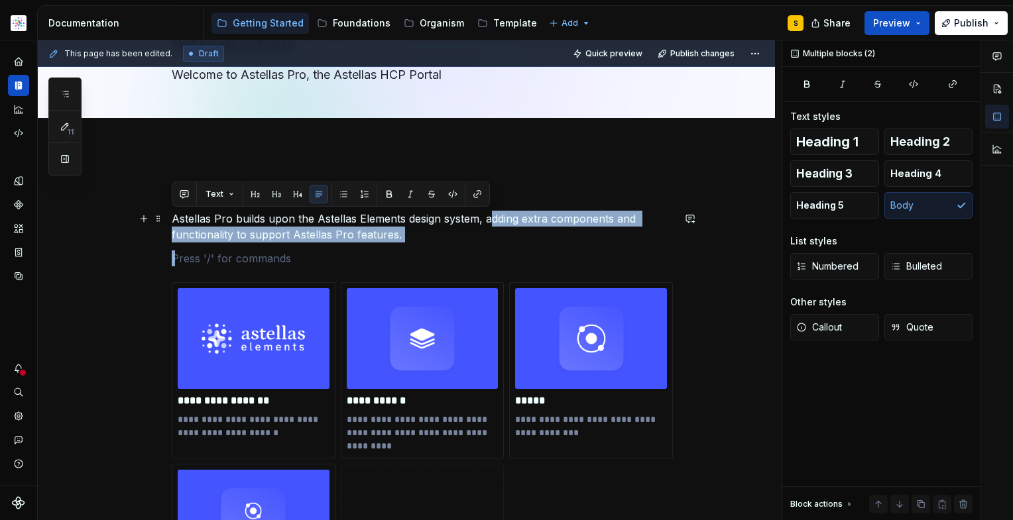
click at [435, 240] on p "Astellas Pro builds upon the Astellas Elements design system, adding extra comp…" at bounding box center [422, 227] width 501 height 32
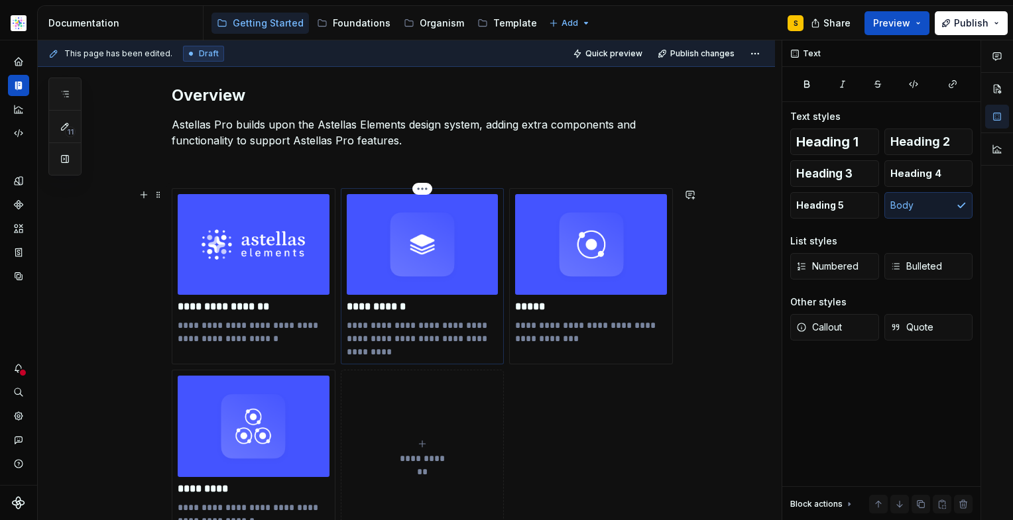
scroll to position [212, 0]
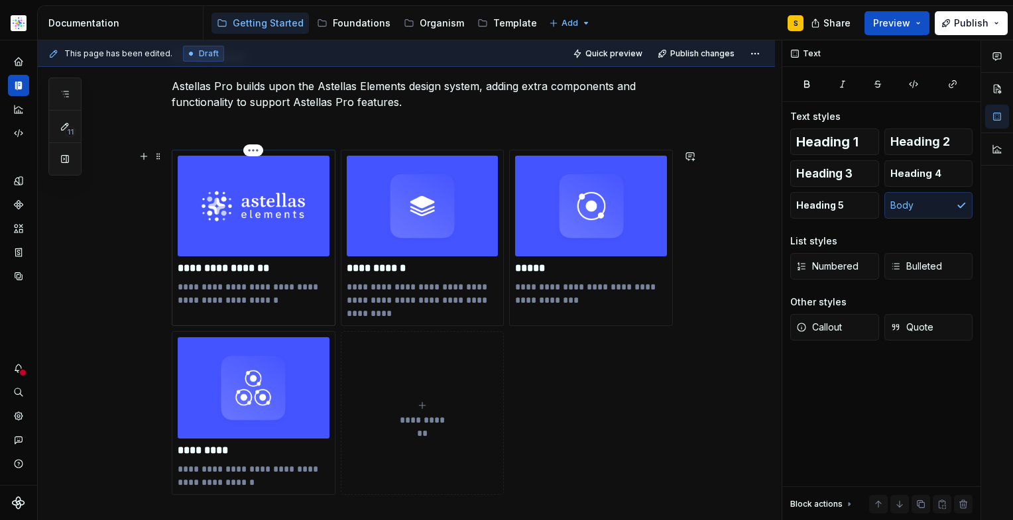
click at [266, 212] on img at bounding box center [254, 206] width 152 height 101
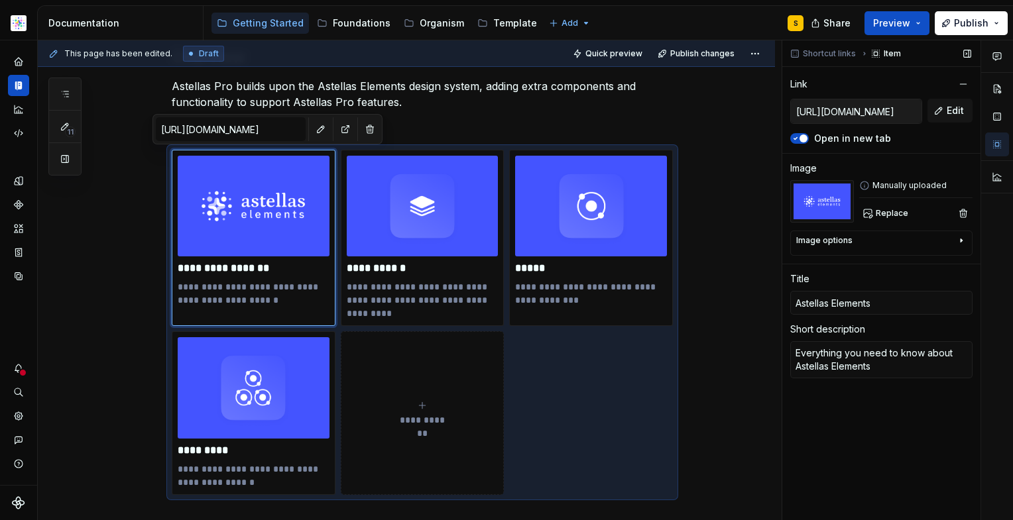
type textarea "*"
click at [895, 188] on div "Manually uploaded" at bounding box center [915, 185] width 113 height 11
click at [867, 186] on icon at bounding box center [864, 185] width 11 height 11
click at [956, 239] on icon "button" at bounding box center [961, 240] width 11 height 11
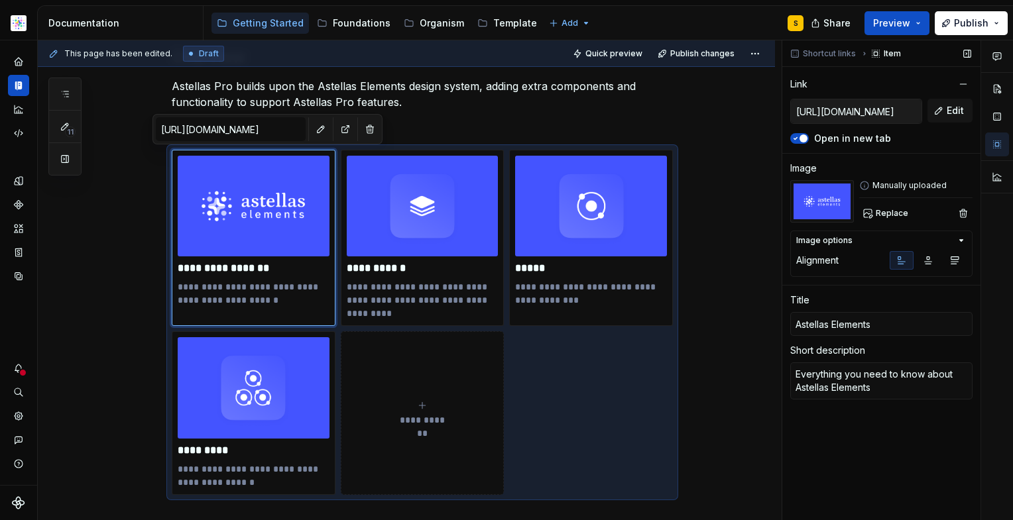
drag, startPoint x: 958, startPoint y: 239, endPoint x: 930, endPoint y: 234, distance: 27.7
click at [958, 239] on icon "button" at bounding box center [961, 240] width 11 height 11
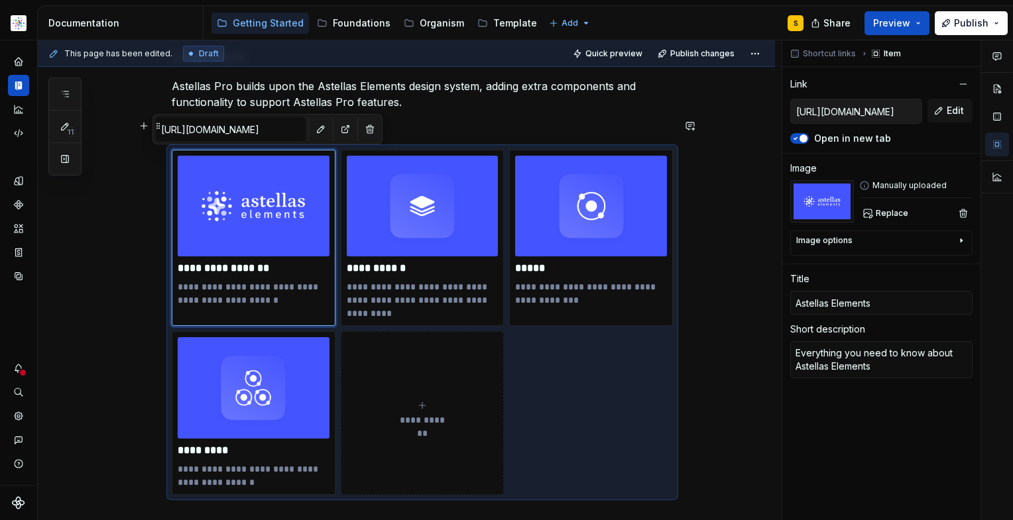
click at [523, 111] on div "**********" at bounding box center [422, 427] width 501 height 763
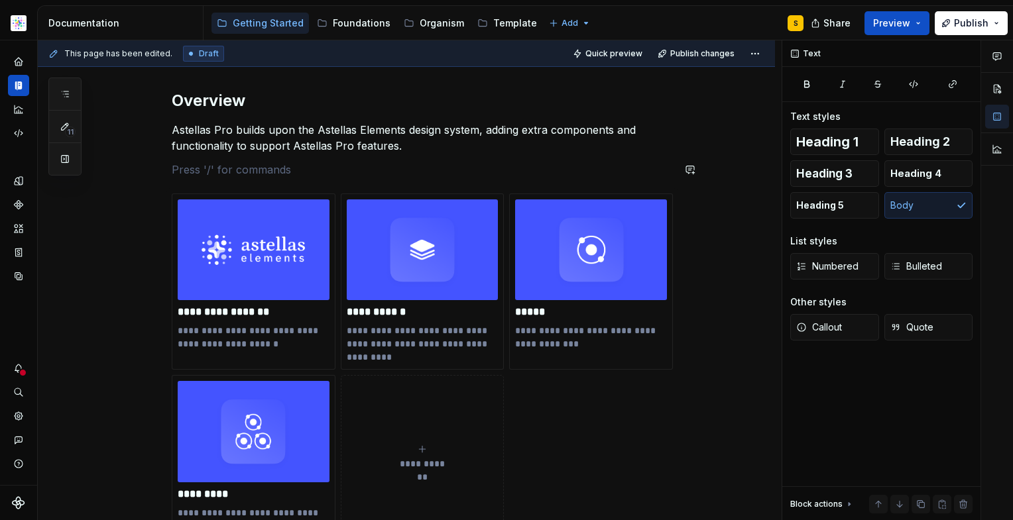
scroll to position [159, 0]
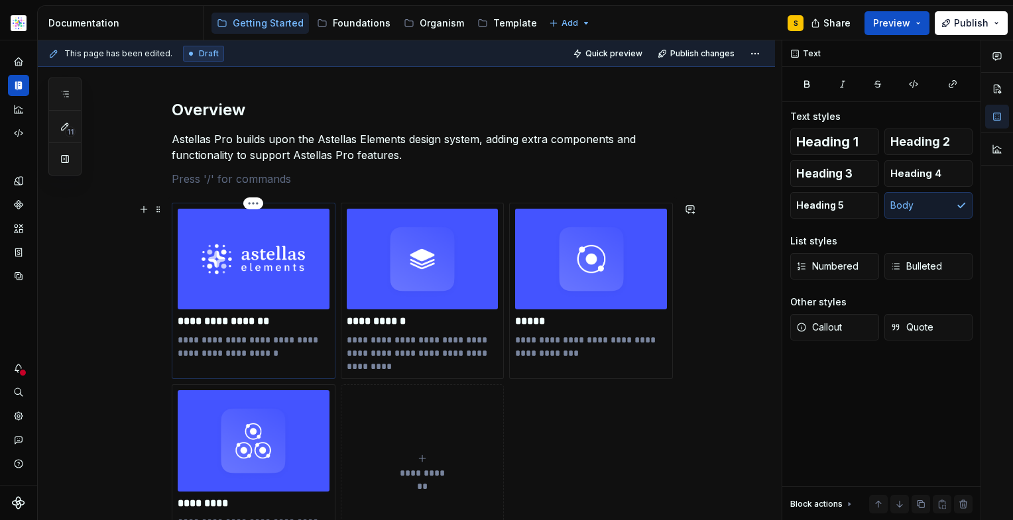
click at [241, 287] on img at bounding box center [254, 259] width 152 height 101
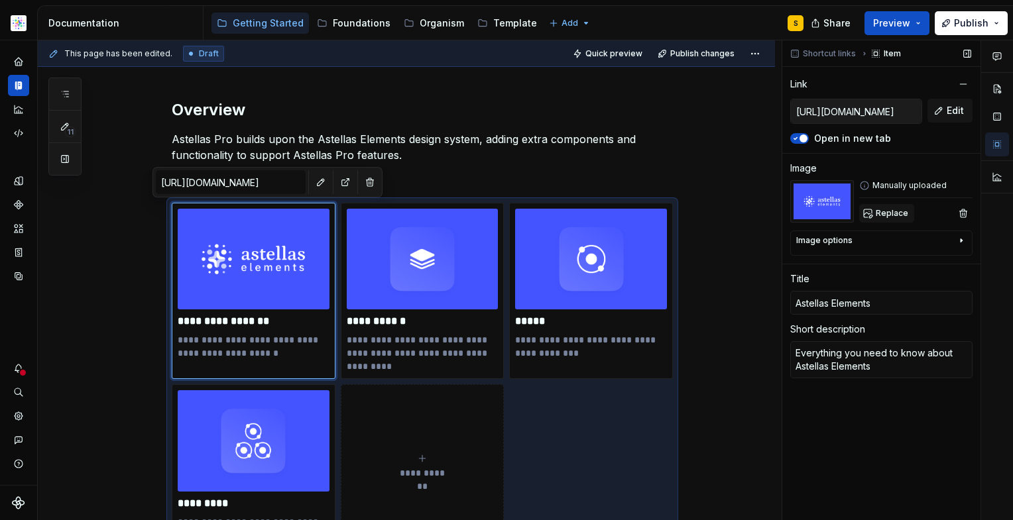
click at [884, 209] on span "Replace" at bounding box center [891, 213] width 32 height 11
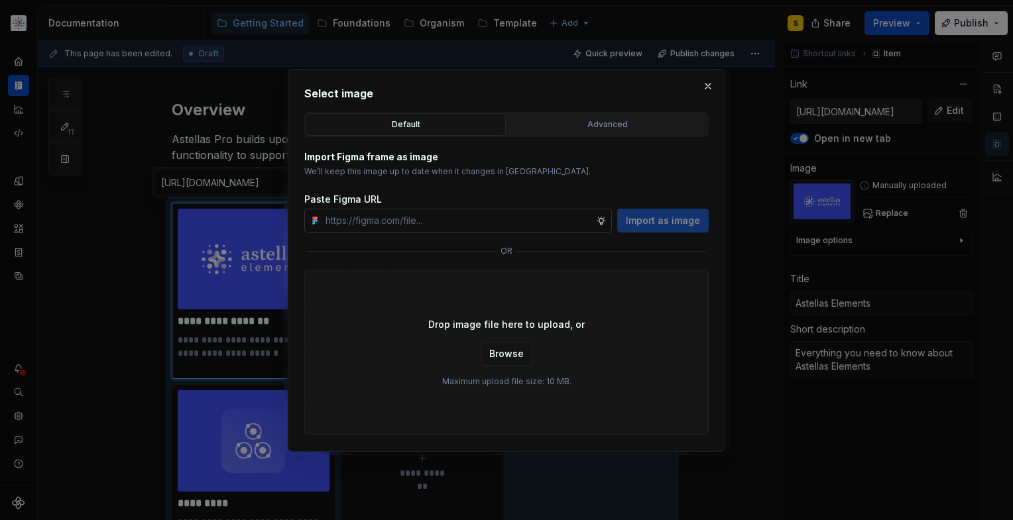
type textarea "*"
type input "[URL][DOMAIN_NAME]"
click at [652, 233] on div "Import Figma frame as image We’ll keep this image up to date when it changes in…" at bounding box center [506, 286] width 404 height 298
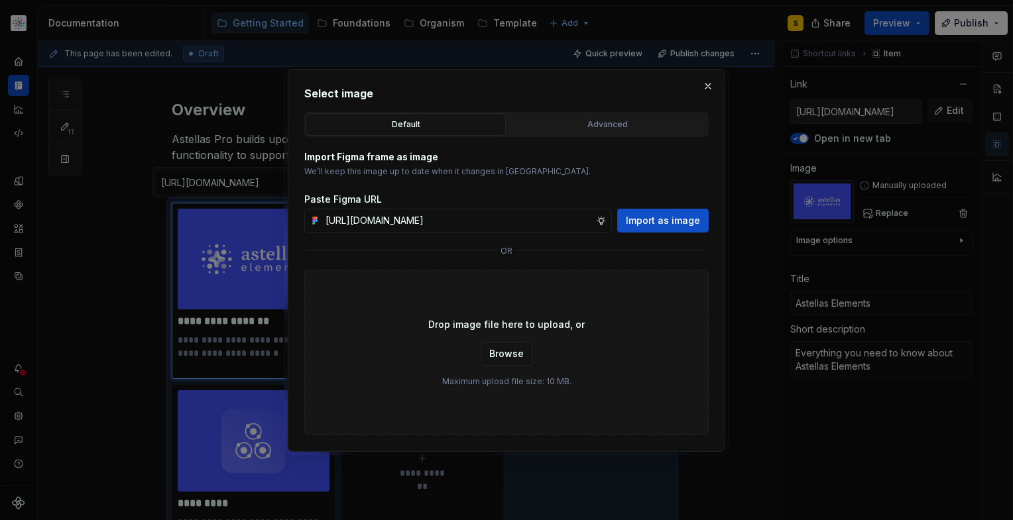
click at [647, 219] on span "Import as image" at bounding box center [663, 220] width 74 height 13
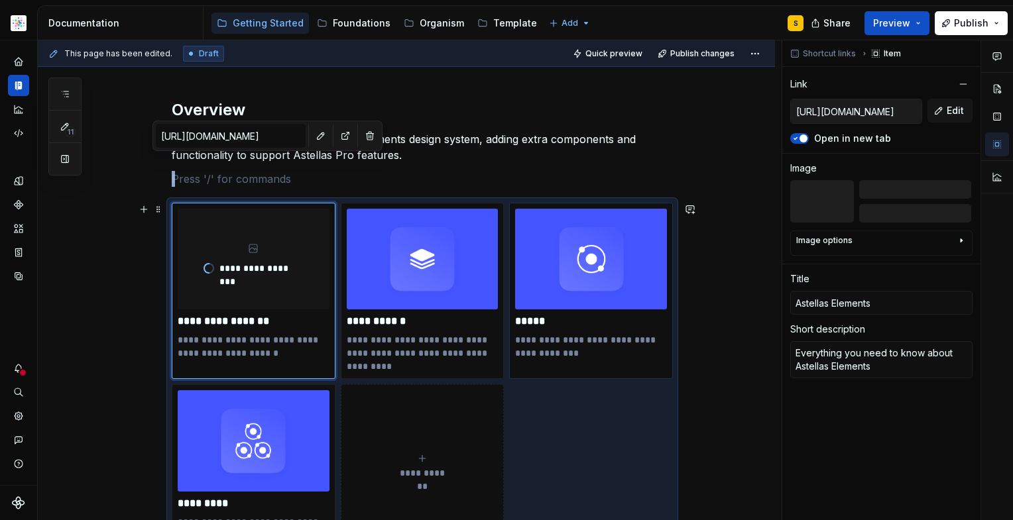
scroll to position [205, 0]
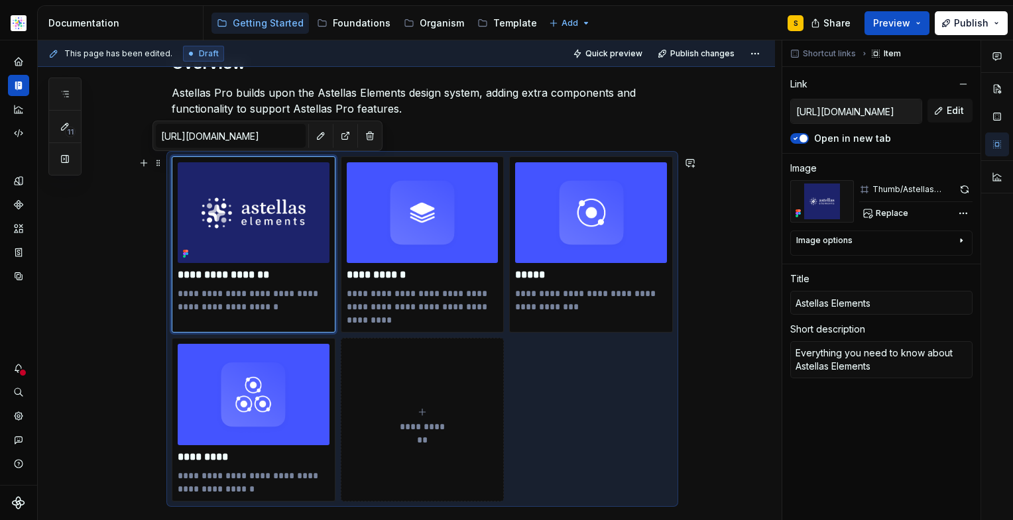
drag, startPoint x: 716, startPoint y: 307, endPoint x: 723, endPoint y: 311, distance: 7.7
click at [716, 307] on div "**********" at bounding box center [406, 504] width 737 height 967
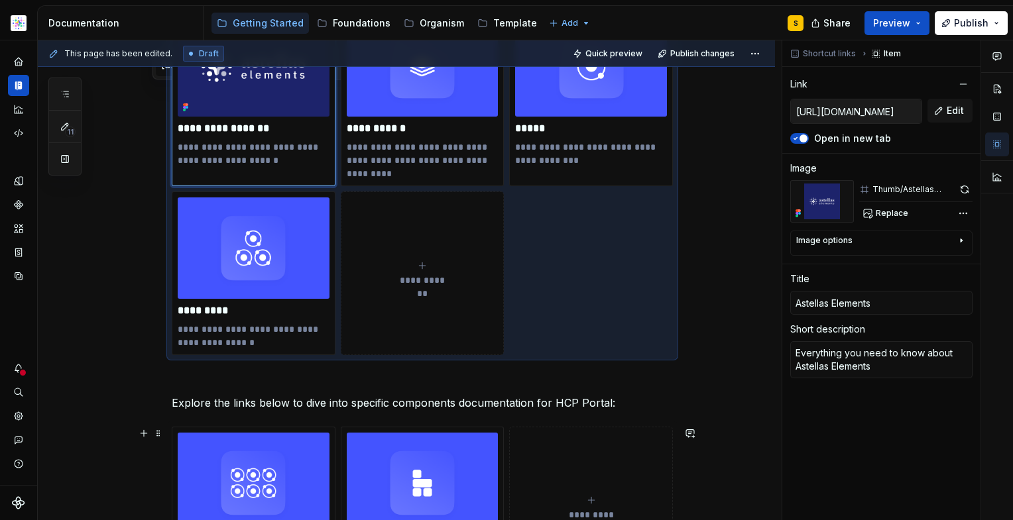
scroll to position [250, 0]
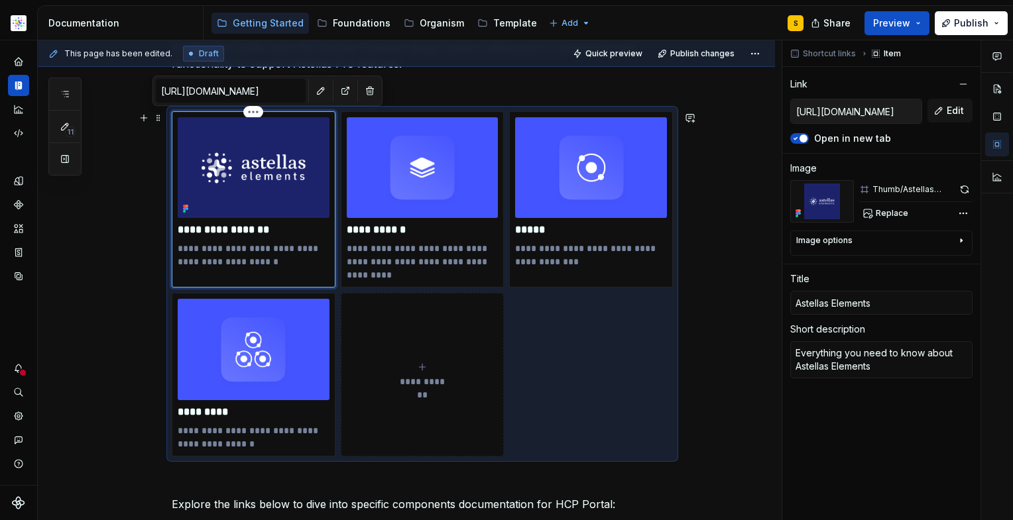
click at [251, 178] on img at bounding box center [254, 167] width 152 height 101
click at [826, 199] on img at bounding box center [822, 201] width 64 height 42
click at [887, 212] on span "Replace" at bounding box center [891, 213] width 32 height 11
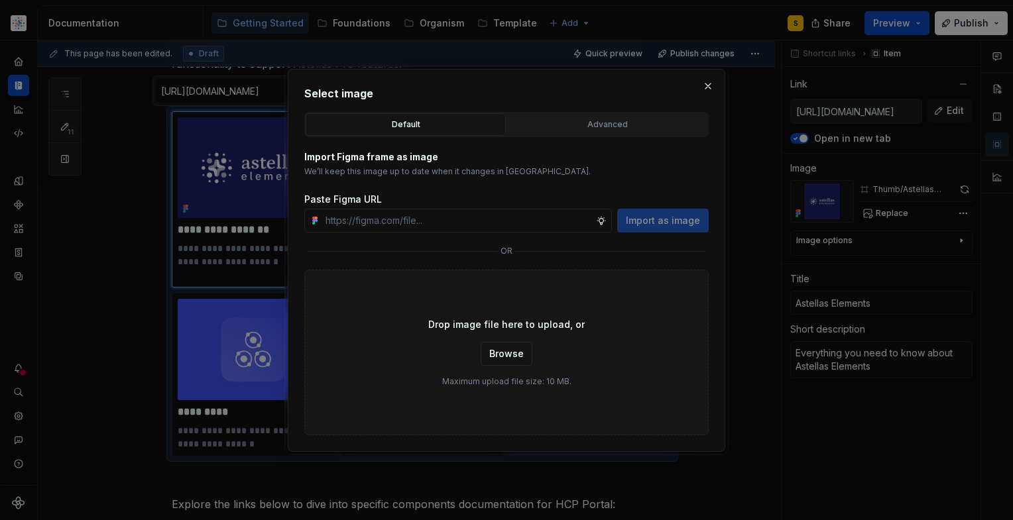
type textarea "*"
type input "[URL][DOMAIN_NAME]"
click at [656, 216] on span "Import as image" at bounding box center [663, 220] width 74 height 13
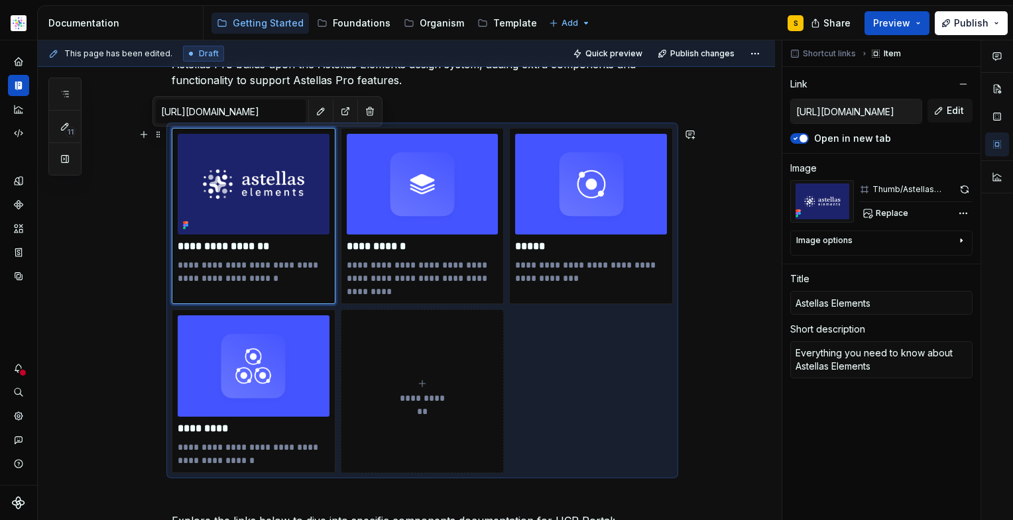
scroll to position [229, 0]
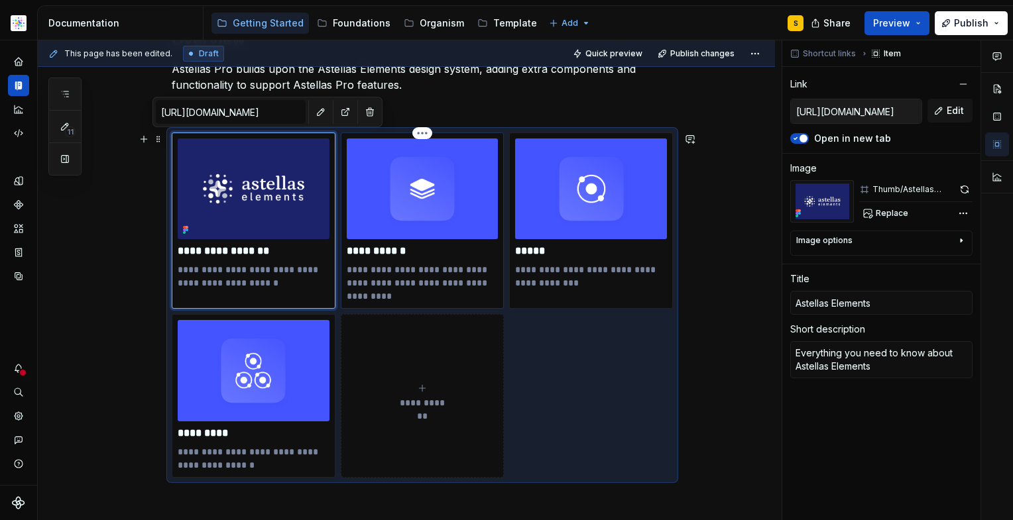
click at [432, 217] on img at bounding box center [423, 188] width 152 height 101
type textarea "*"
type input "[URL][DOMAIN_NAME]"
type input "Foundations"
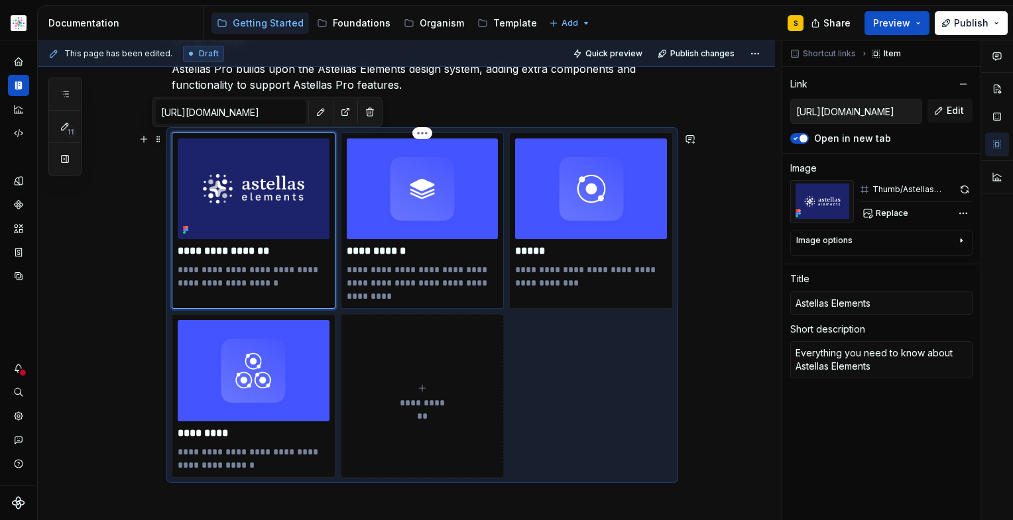
type textarea "Layout, grid, colors, rules that forms the basis of Astellas Elements"
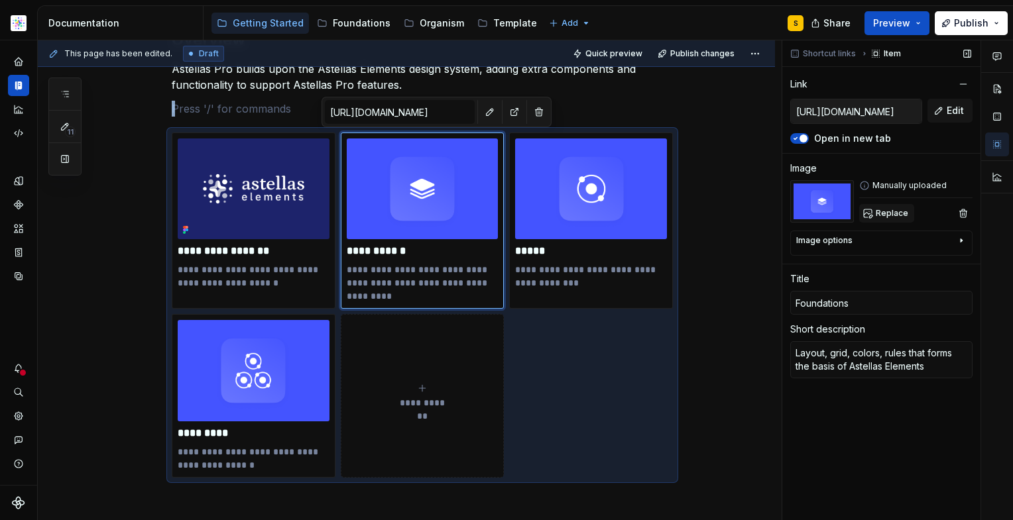
click at [889, 212] on span "Replace" at bounding box center [891, 213] width 32 height 11
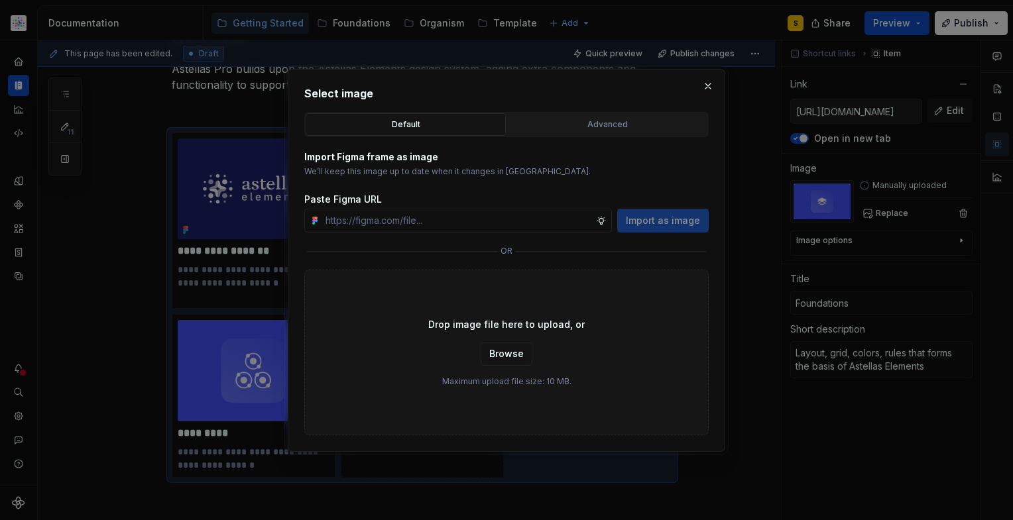
type textarea "*"
type input "[URL][DOMAIN_NAME]"
click at [653, 229] on button "Import as image" at bounding box center [662, 221] width 91 height 24
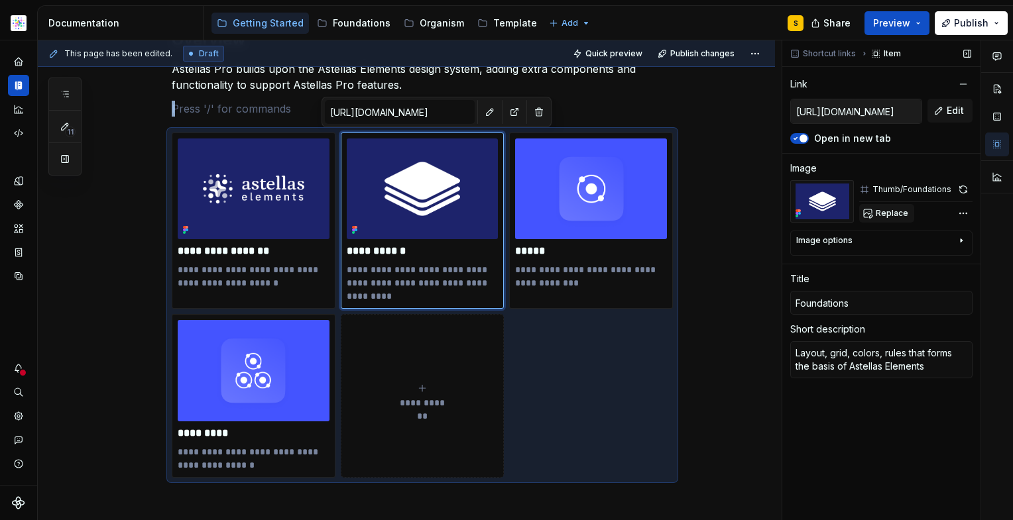
click at [876, 213] on span "Replace" at bounding box center [891, 213] width 32 height 11
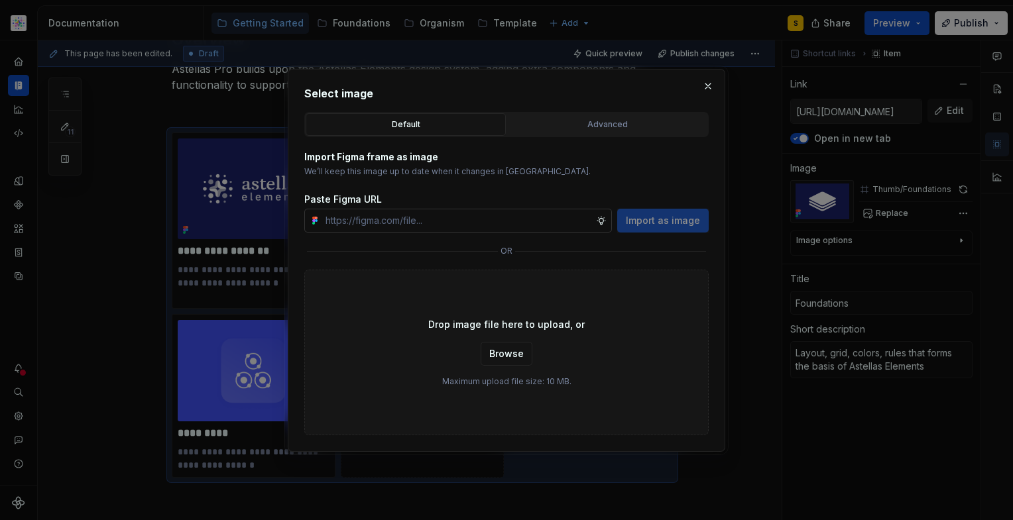
type textarea "*"
type input "[URL][DOMAIN_NAME]"
click at [688, 223] on span "Import as image" at bounding box center [663, 220] width 74 height 13
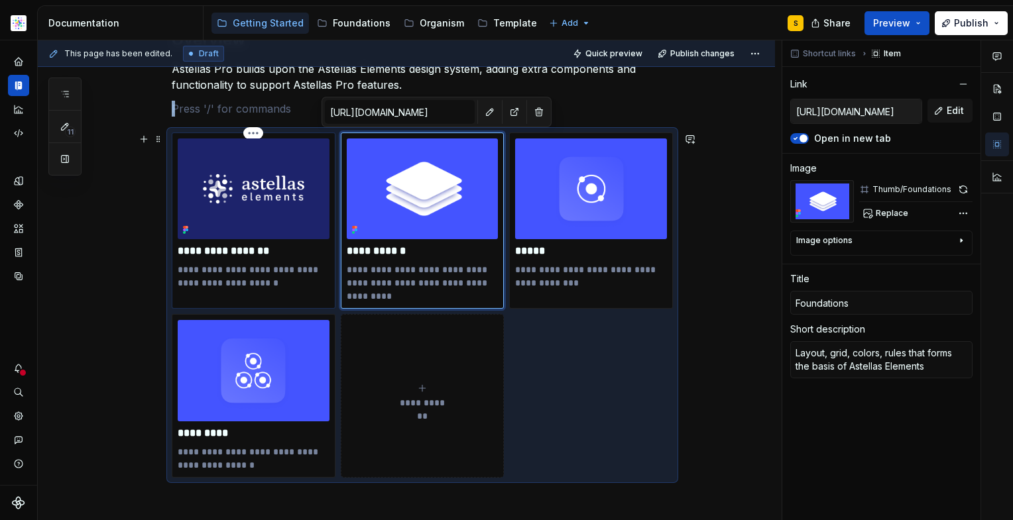
click at [264, 200] on img at bounding box center [254, 188] width 152 height 101
type textarea "*"
type input "[URL][DOMAIN_NAME]"
type input "Astellas Elements"
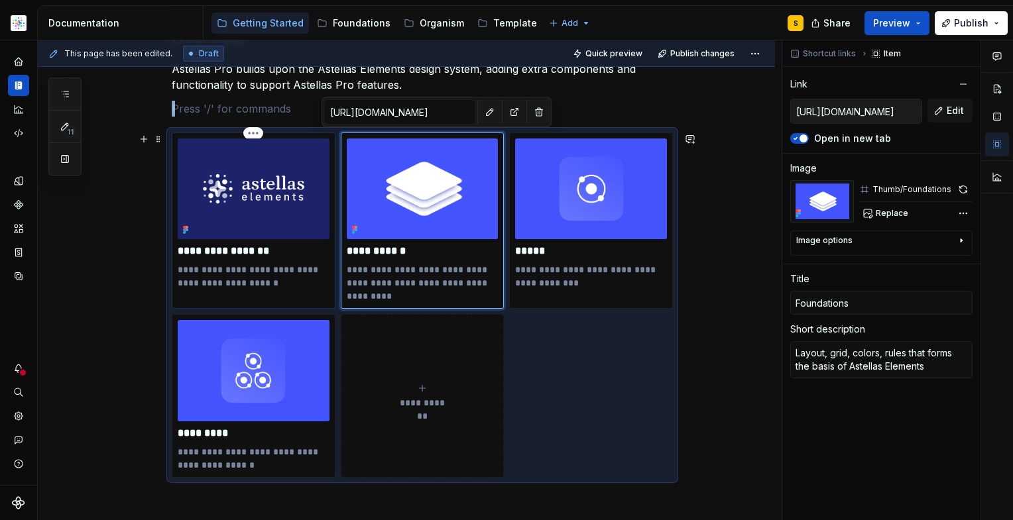
type textarea "Everything you need to know about Astellas Elements"
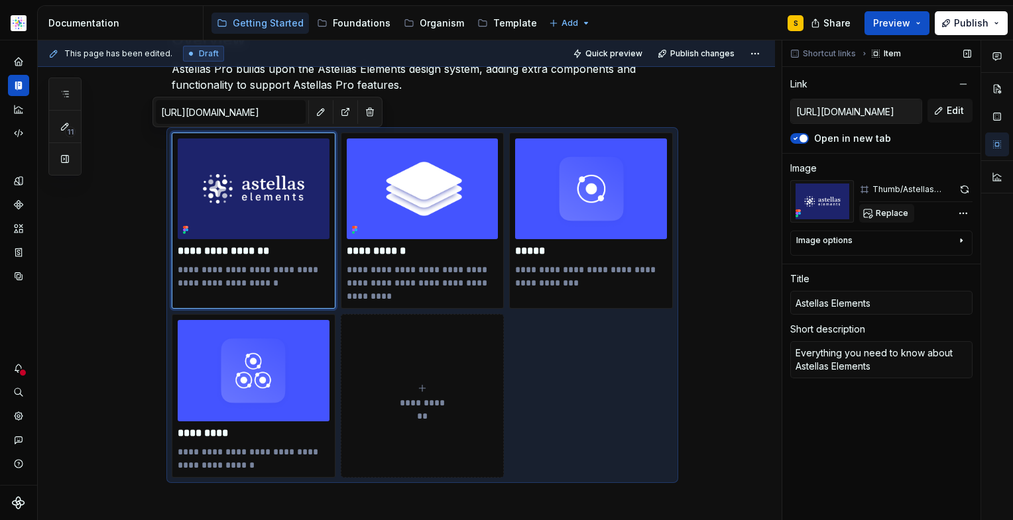
click at [886, 210] on span "Replace" at bounding box center [891, 213] width 32 height 11
type textarea "*"
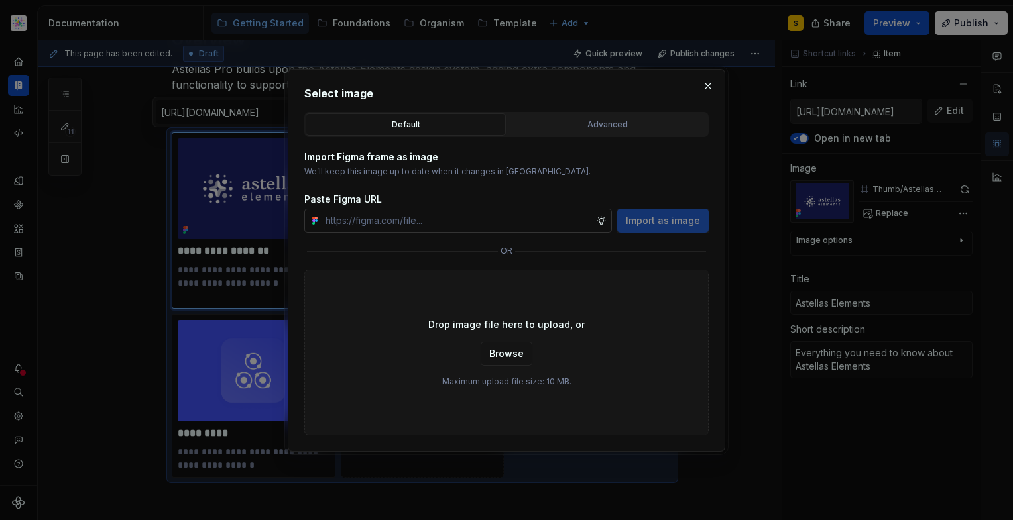
type input "[URL][DOMAIN_NAME]"
click at [649, 223] on span "Import as image" at bounding box center [663, 220] width 74 height 13
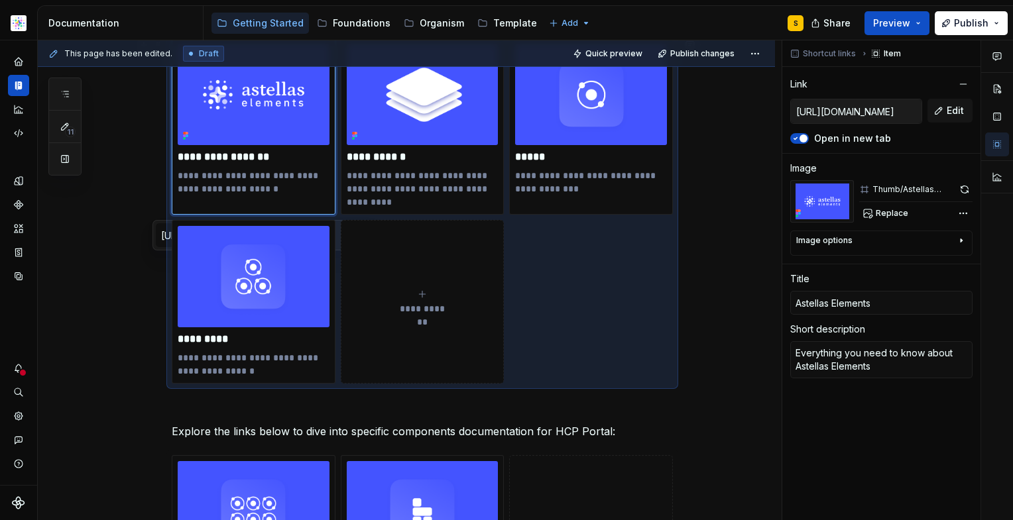
scroll to position [0, 0]
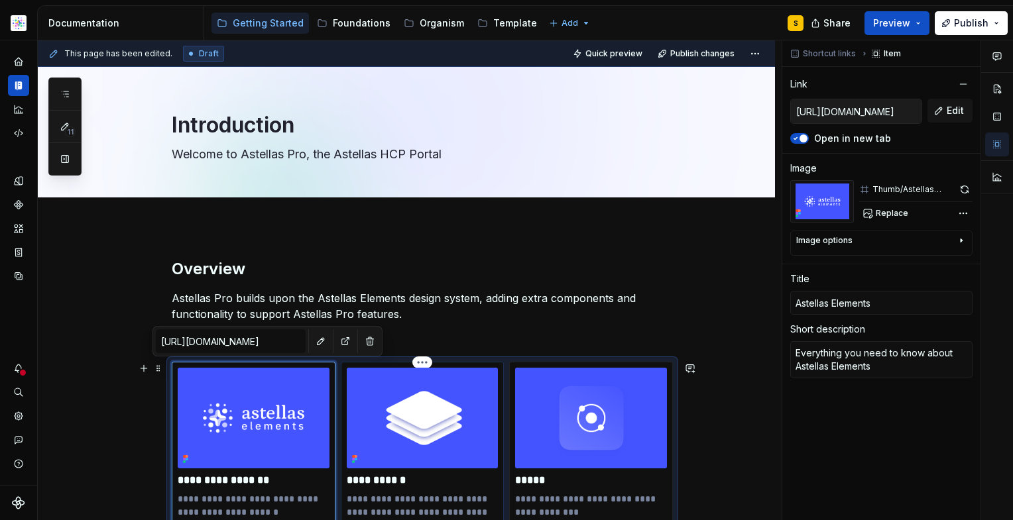
drag, startPoint x: 431, startPoint y: 418, endPoint x: 484, endPoint y: 419, distance: 53.0
click at [431, 418] on img at bounding box center [423, 418] width 152 height 101
type textarea "*"
type input "[URL][DOMAIN_NAME]"
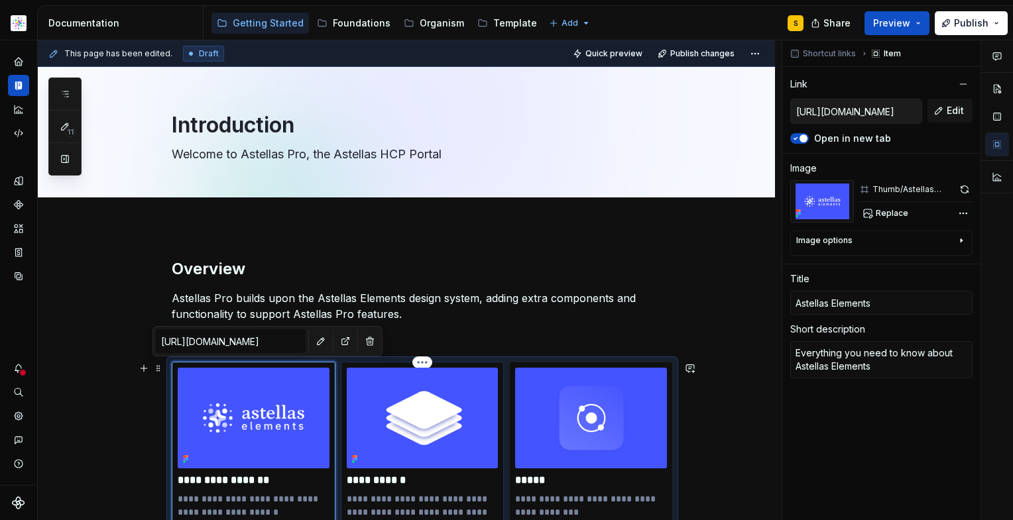
type input "Foundations"
type textarea "Layout, grid, colors, rules that forms the basis of Astellas Elements"
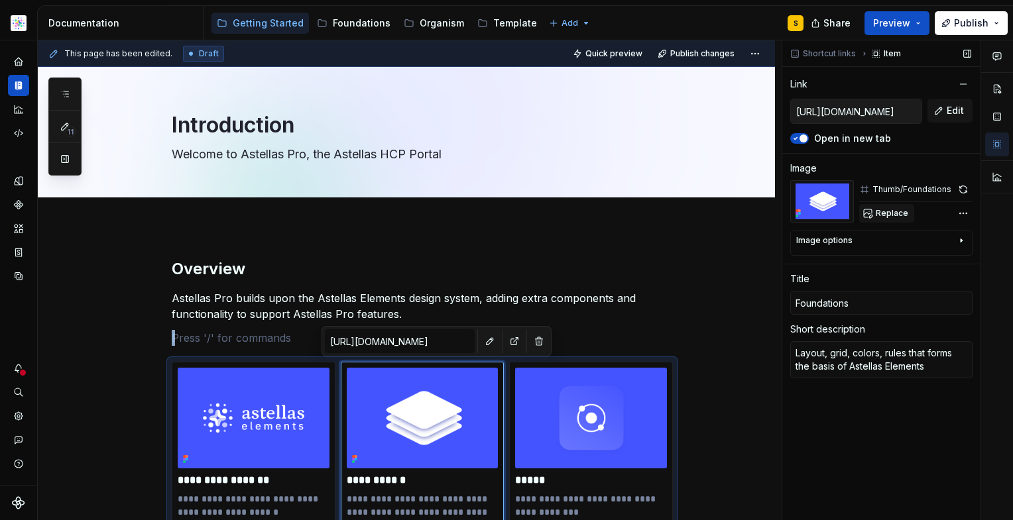
click at [885, 208] on span "Replace" at bounding box center [891, 213] width 32 height 11
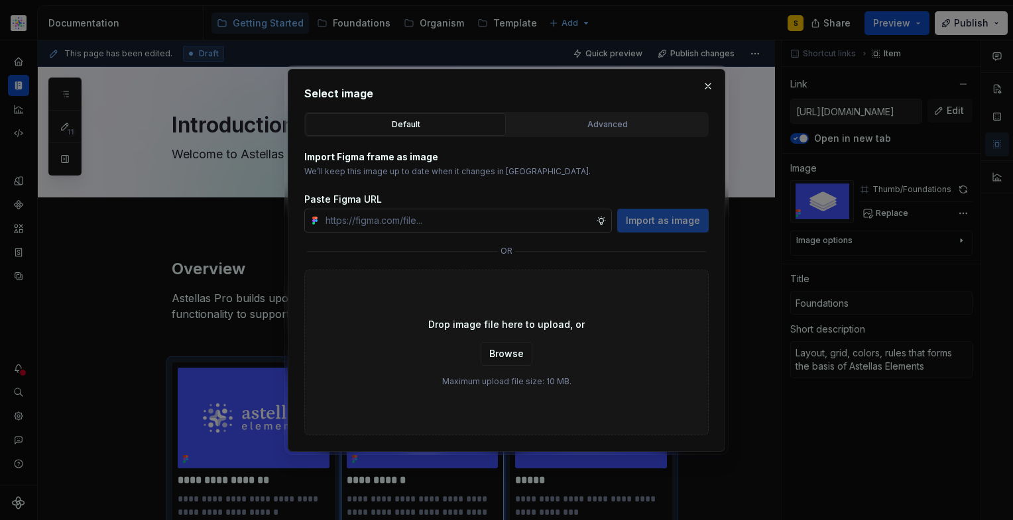
type textarea "*"
type input "[URL][DOMAIN_NAME]"
click at [651, 224] on span "Import as image" at bounding box center [663, 220] width 74 height 13
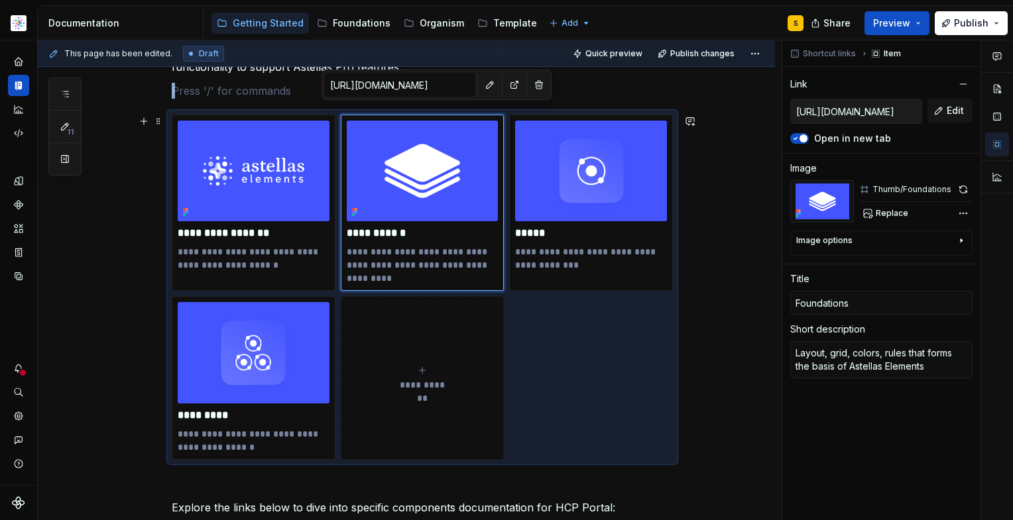
scroll to position [256, 0]
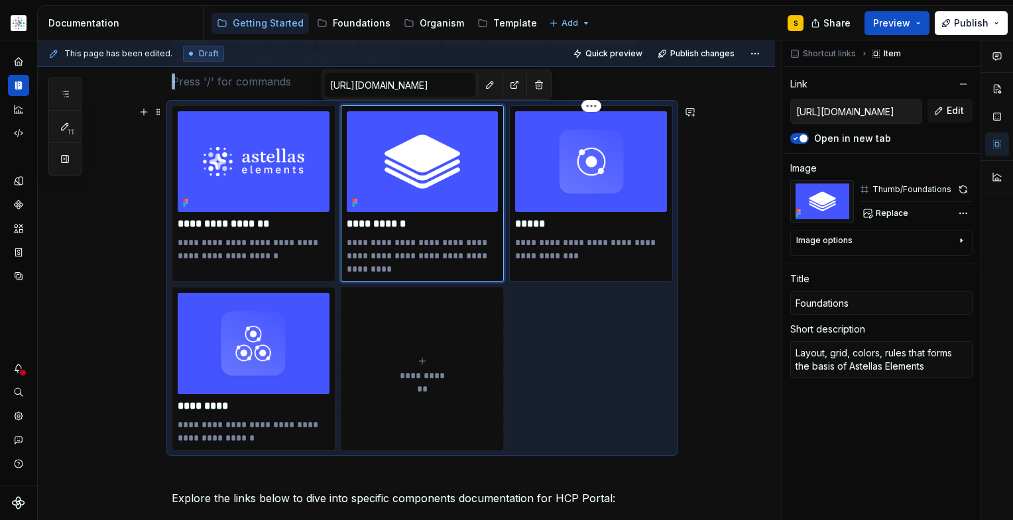
click at [586, 163] on img at bounding box center [591, 161] width 152 height 101
type textarea "*"
type input "[URL][DOMAIN_NAME]"
type input "Atoms"
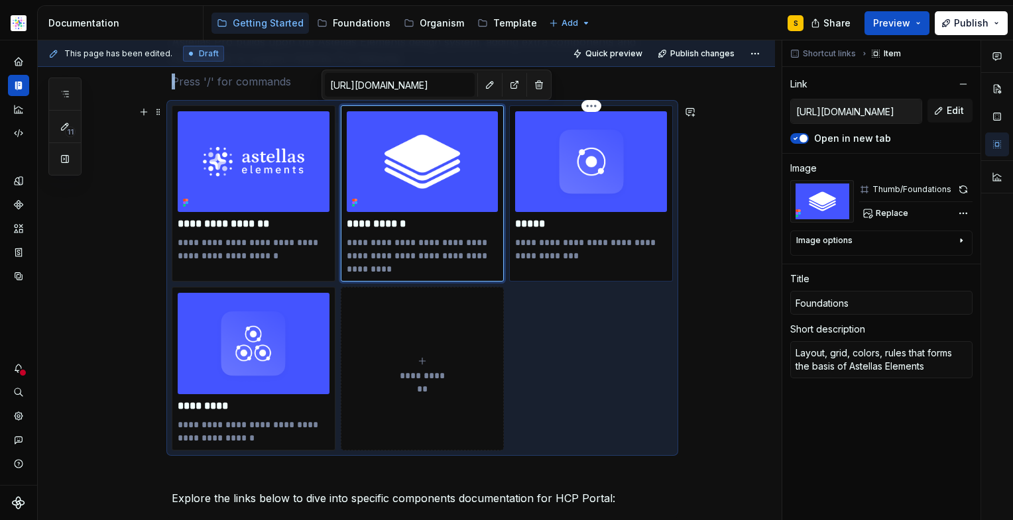
type textarea "The basic elements within the design system"
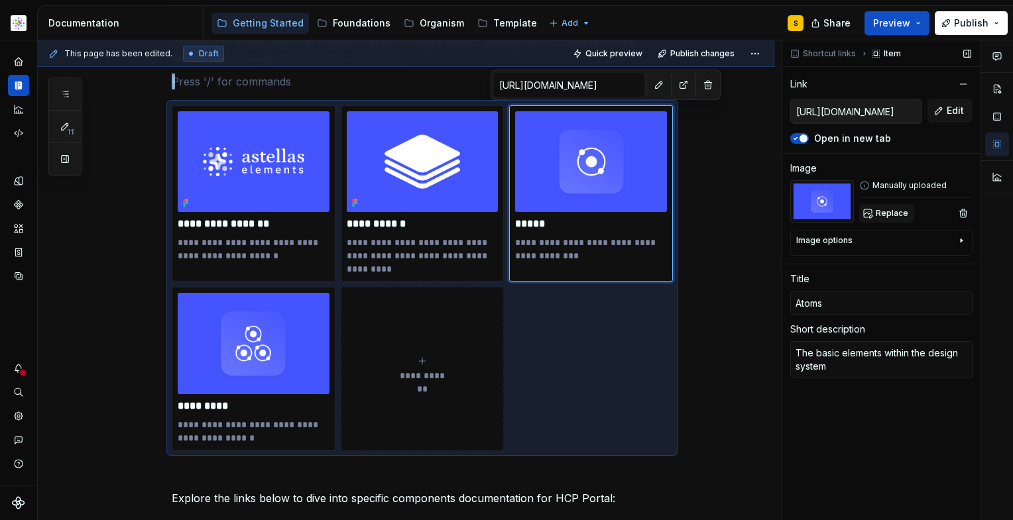
click at [877, 217] on span "Replace" at bounding box center [891, 213] width 32 height 11
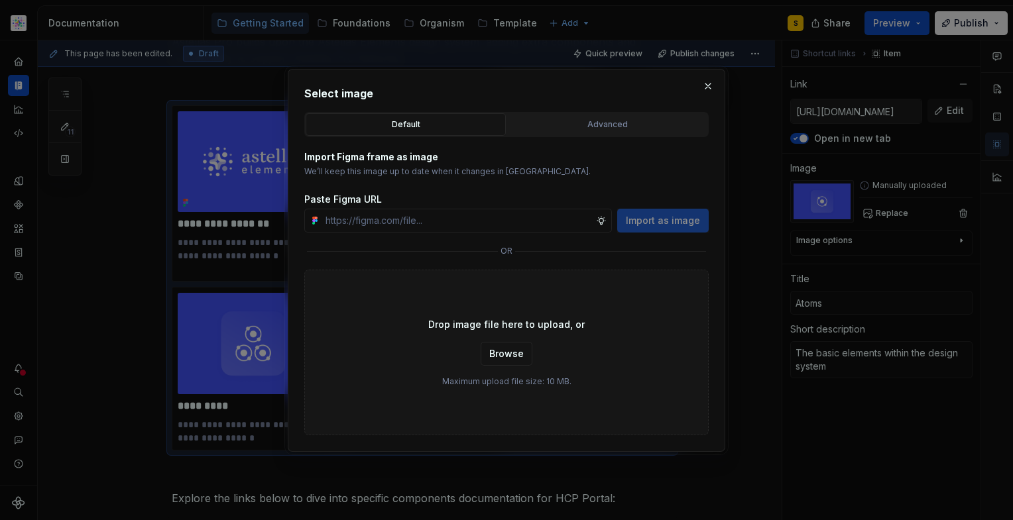
type textarea "*"
type input "[URL][DOMAIN_NAME]"
click at [662, 219] on span "Import as image" at bounding box center [663, 220] width 74 height 13
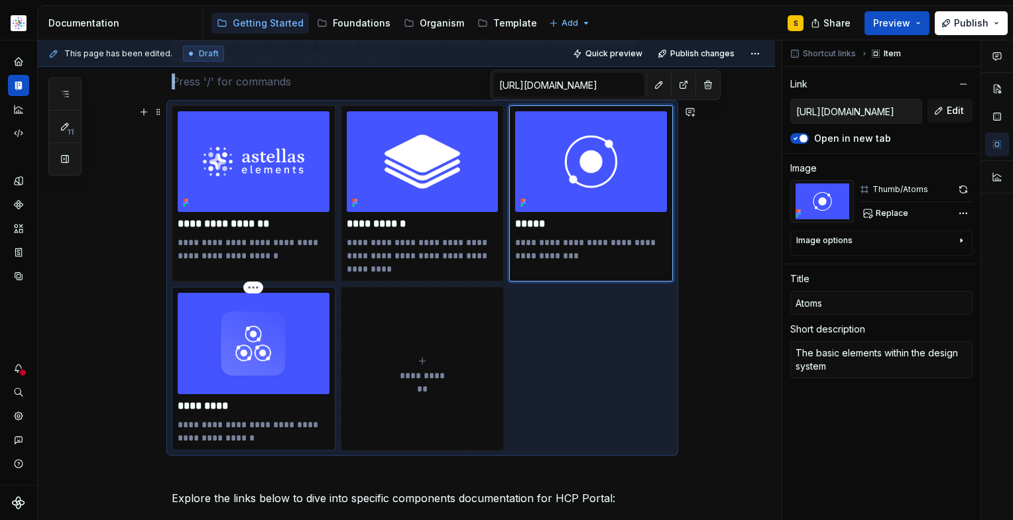
click at [246, 366] on img at bounding box center [254, 343] width 152 height 101
type textarea "*"
type input "[URL][DOMAIN_NAME]"
type input "Molecules"
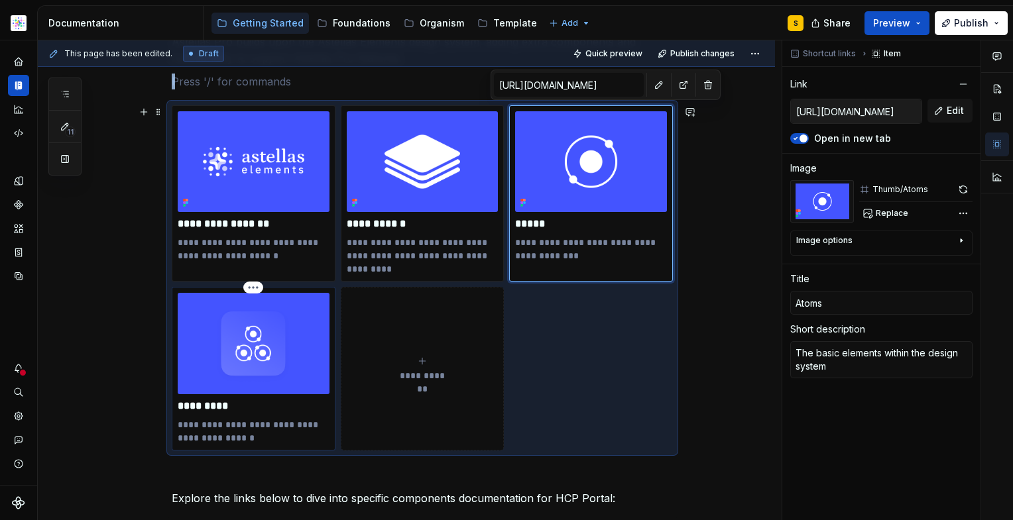
type textarea "Combined atoms to make more complex components"
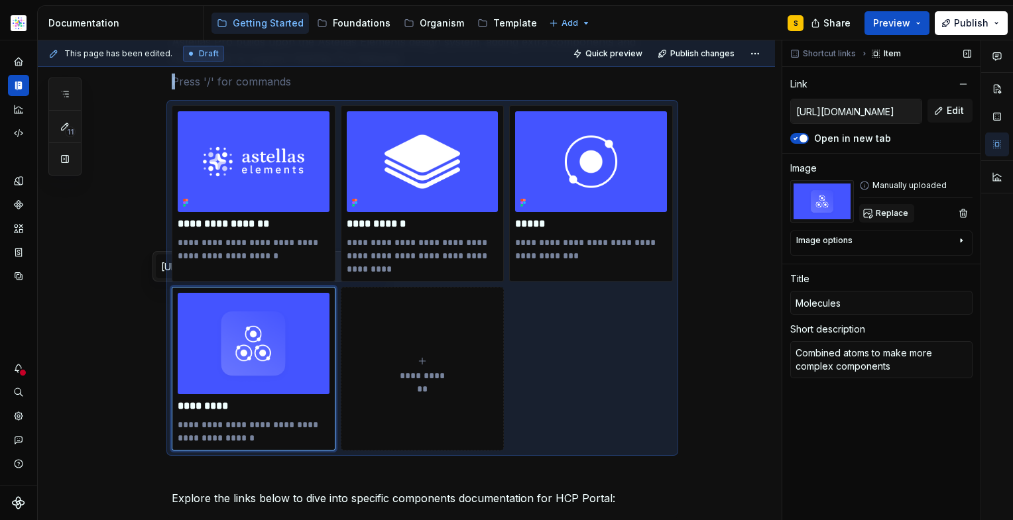
click at [897, 212] on span "Replace" at bounding box center [891, 213] width 32 height 11
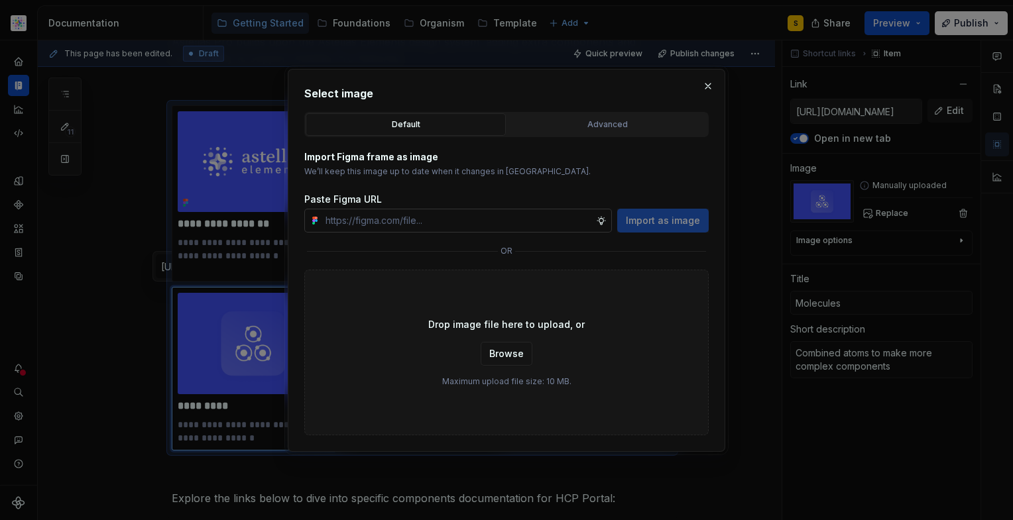
type textarea "*"
click at [668, 223] on span "Import as image" at bounding box center [663, 220] width 74 height 13
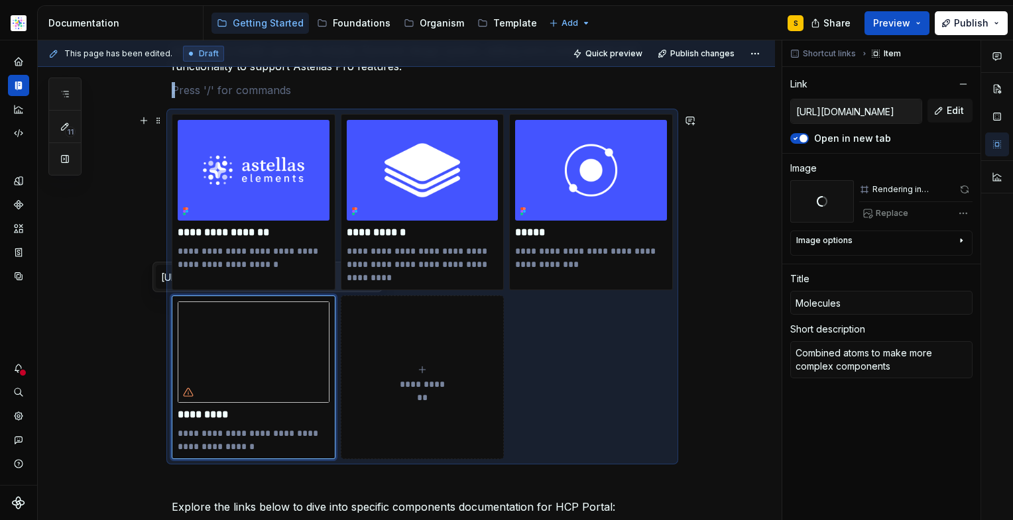
scroll to position [238, 0]
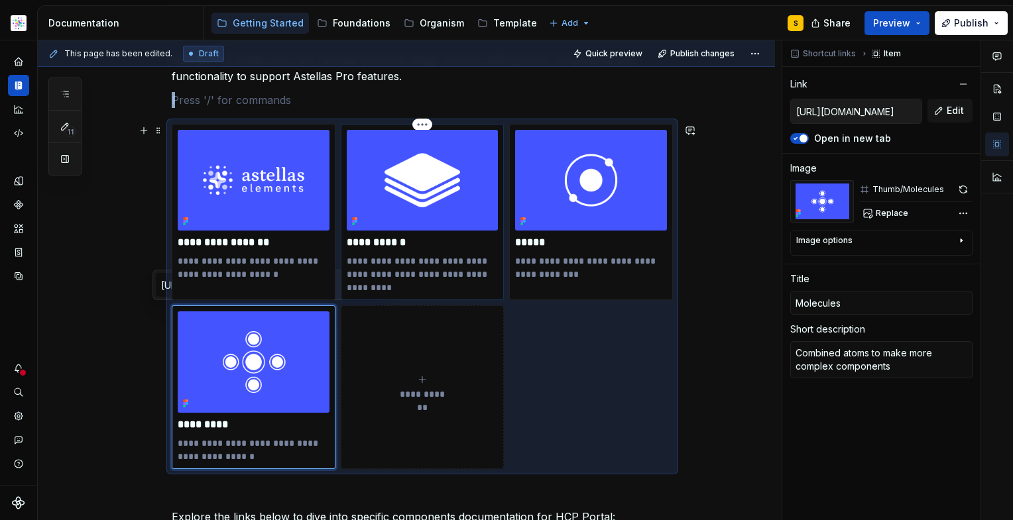
click at [421, 259] on p "**********" at bounding box center [423, 274] width 152 height 40
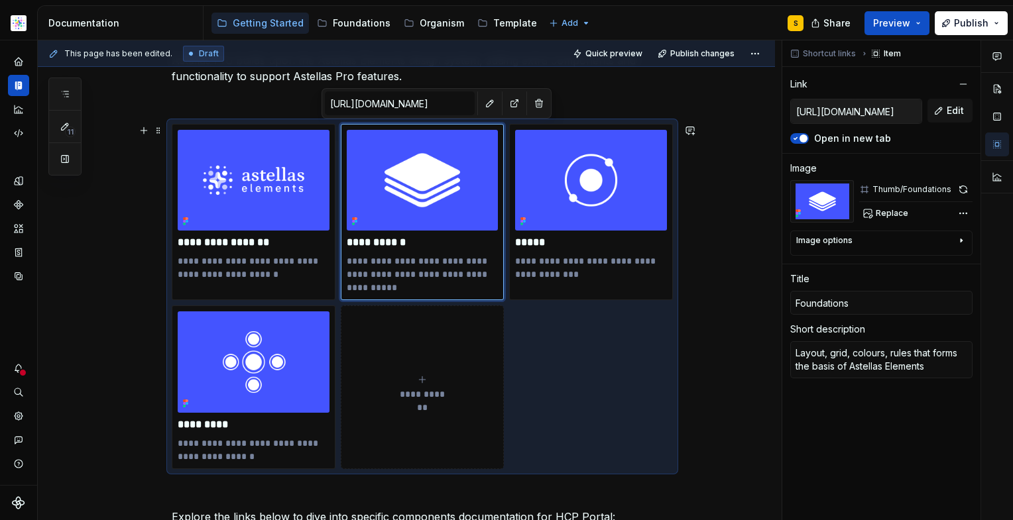
click at [716, 342] on div "**********" at bounding box center [406, 472] width 737 height 967
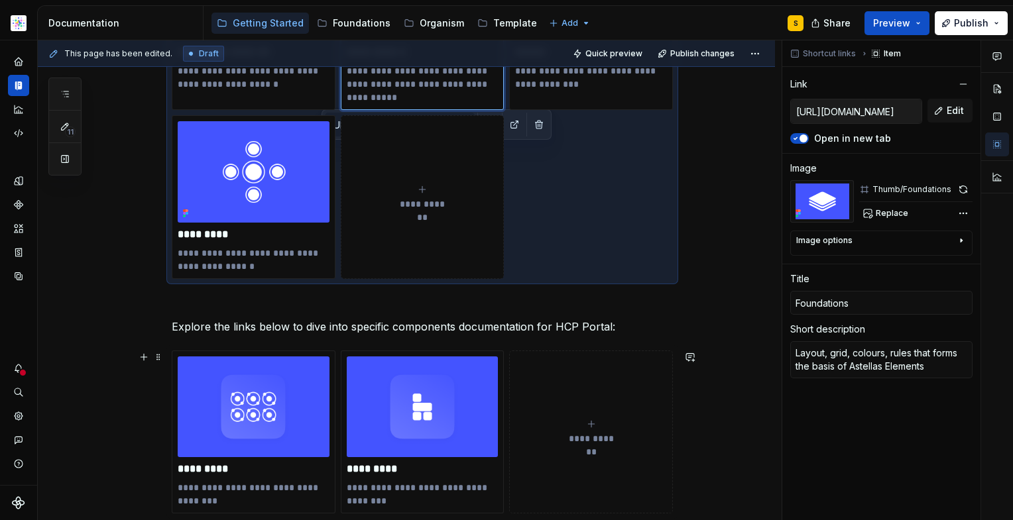
scroll to position [434, 0]
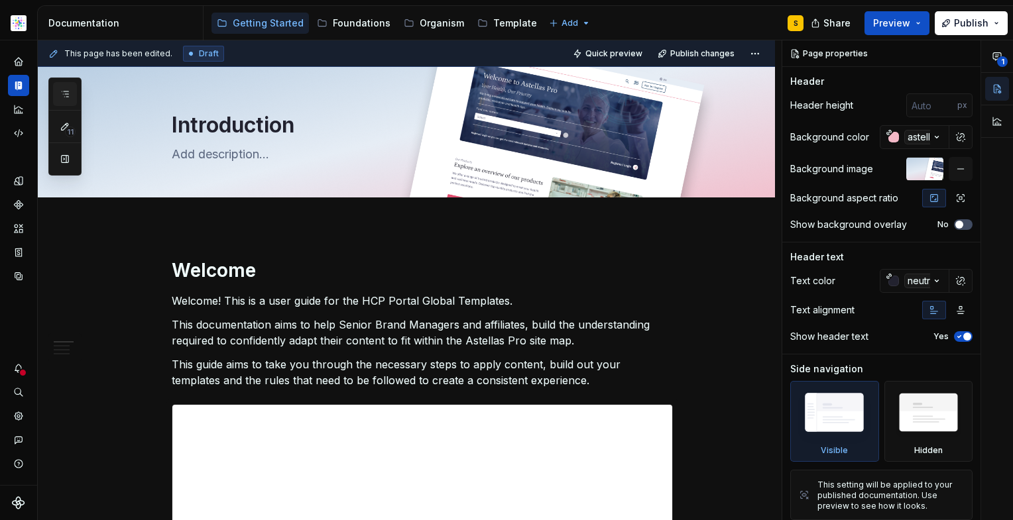
click at [56, 93] on button "button" at bounding box center [65, 94] width 24 height 24
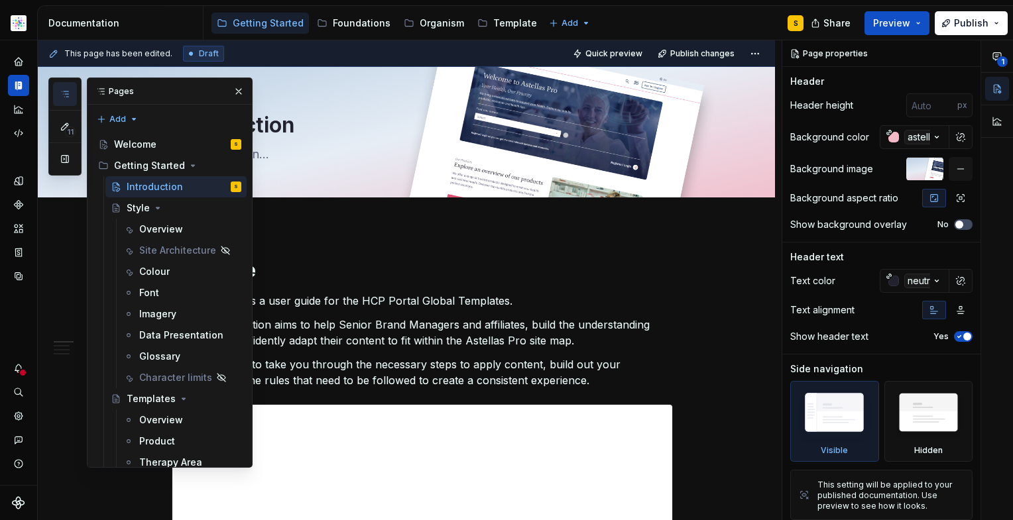
click at [62, 93] on icon "button" at bounding box center [65, 94] width 11 height 11
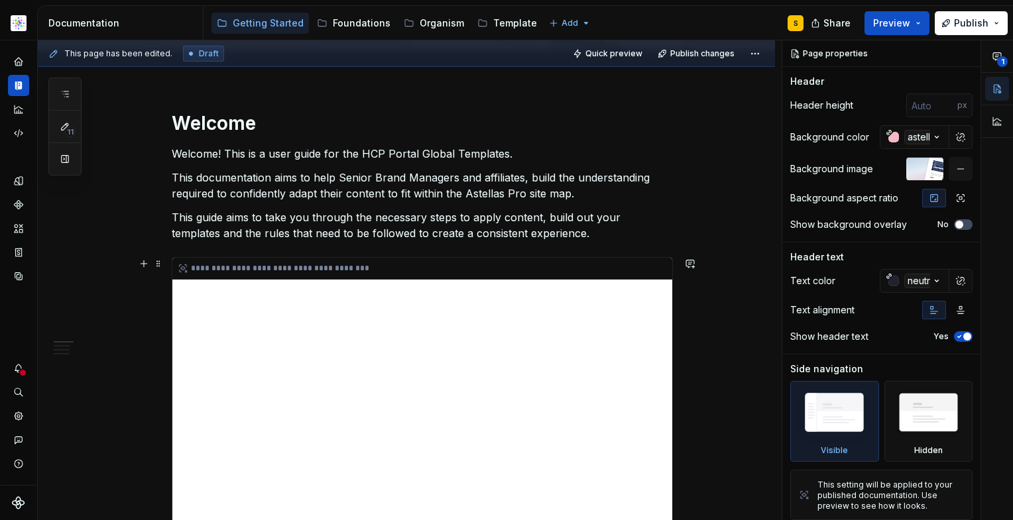
scroll to position [140, 0]
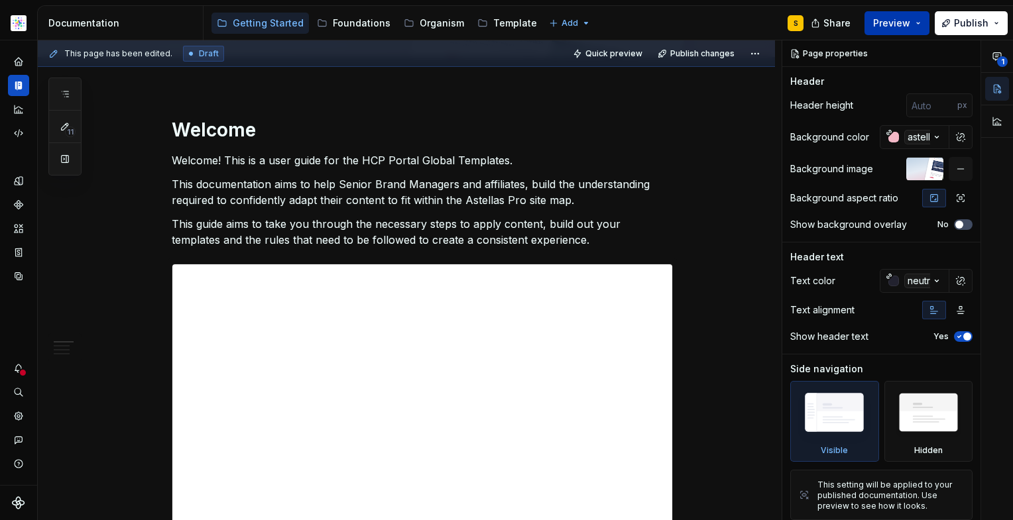
type textarea "*"
